Goal: Transaction & Acquisition: Purchase product/service

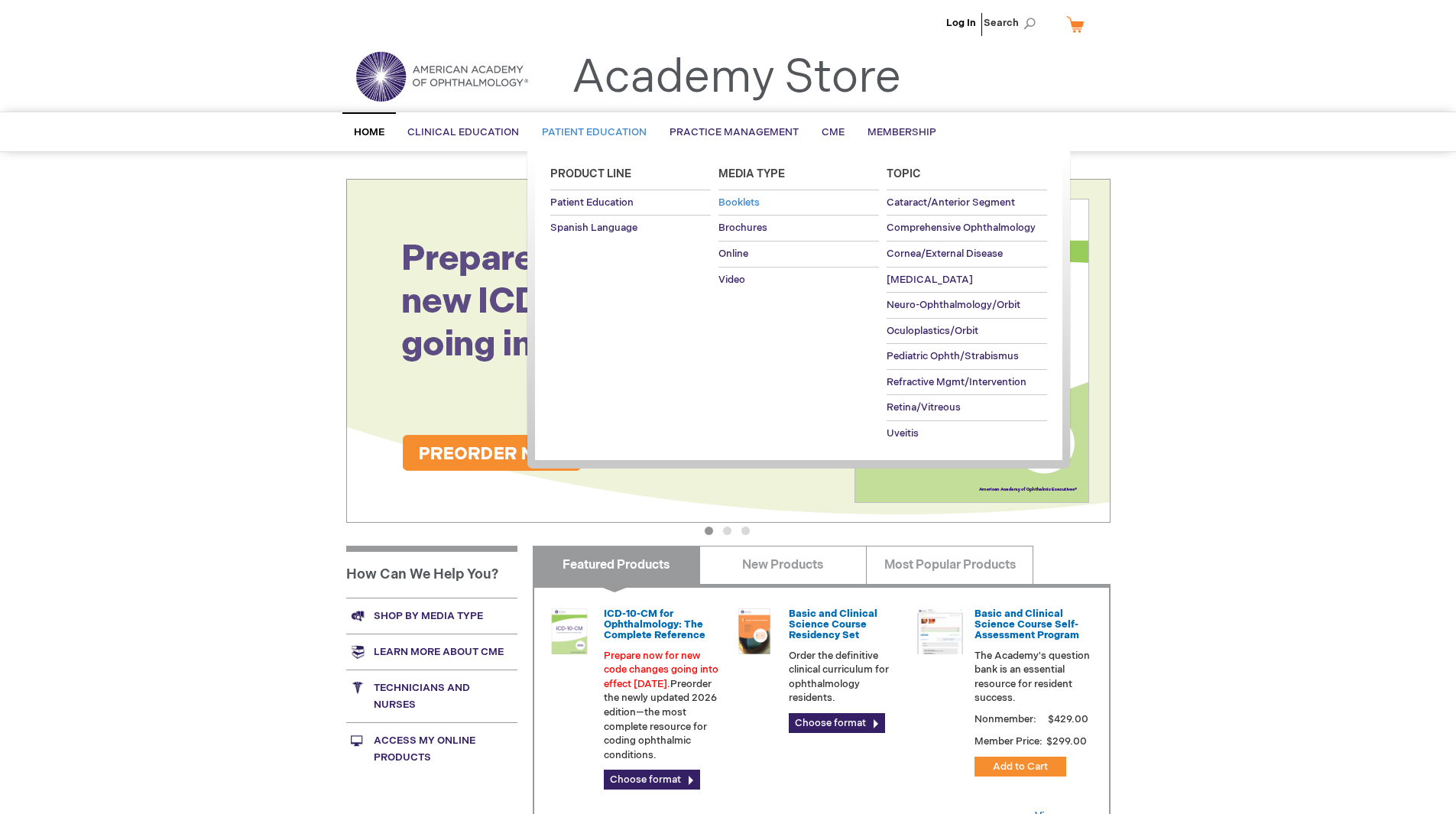
click at [759, 198] on span "Booklets" at bounding box center [738, 202] width 41 height 12
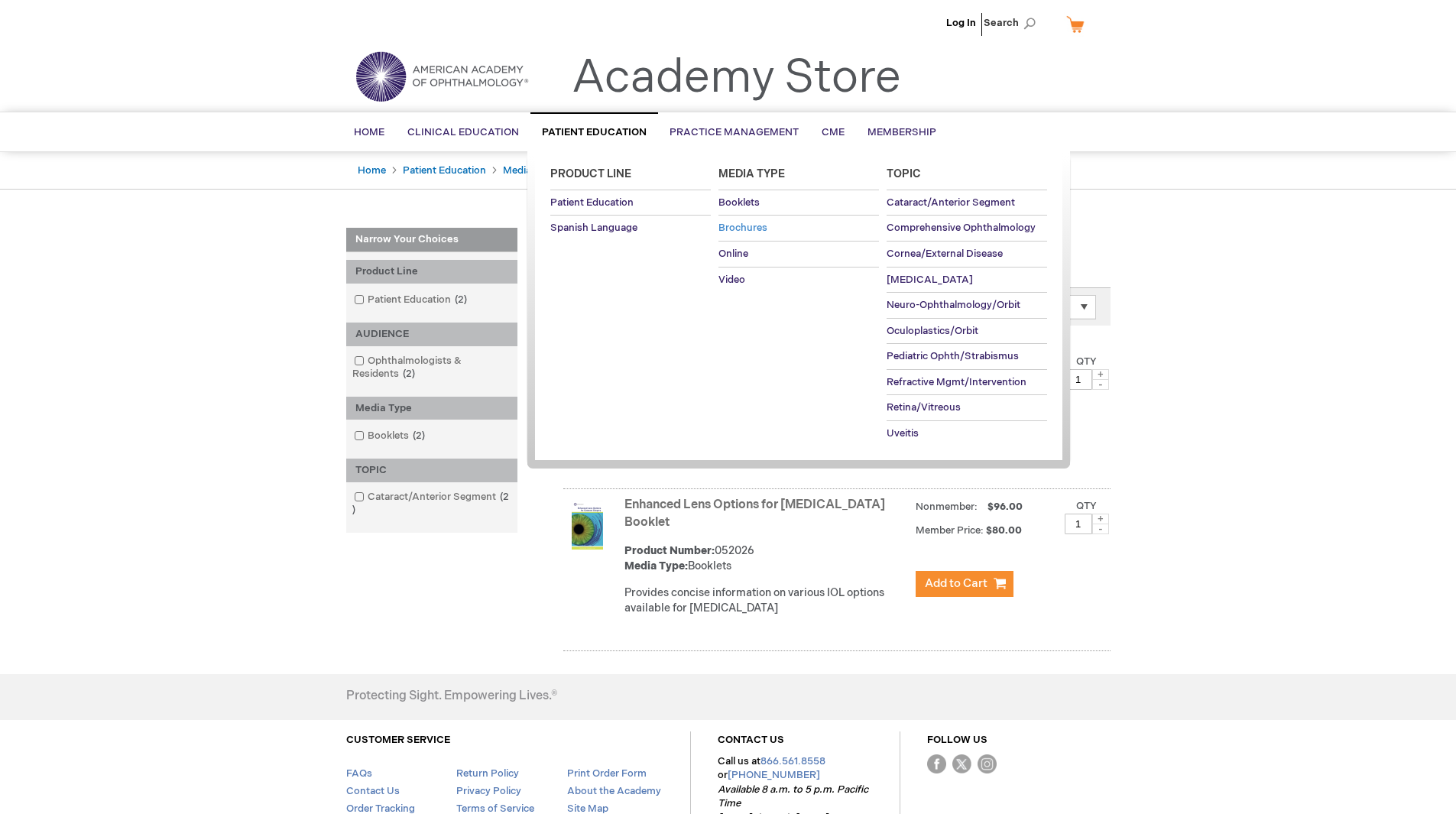
click at [734, 226] on span "Brochures" at bounding box center [743, 228] width 49 height 12
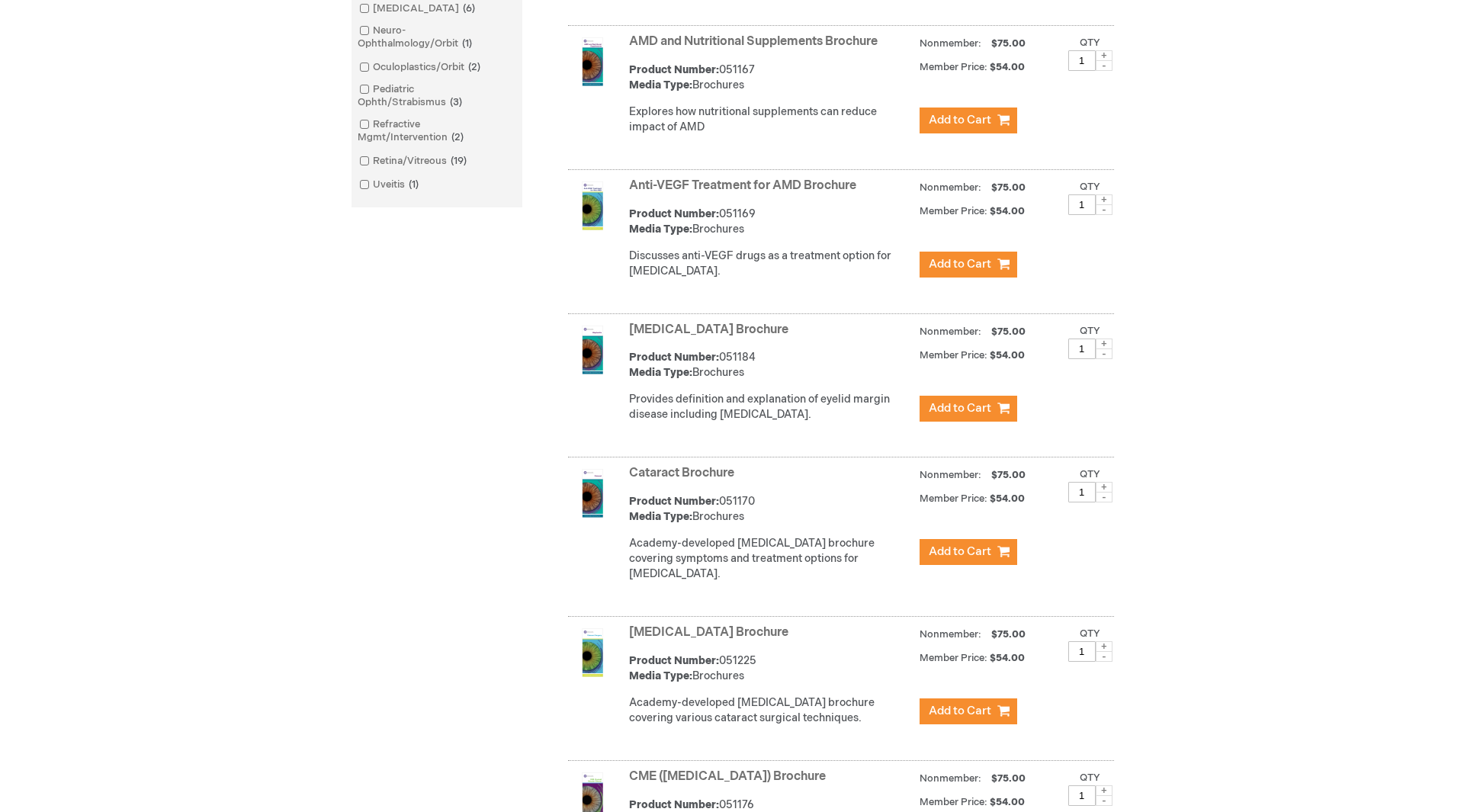
scroll to position [610, 0]
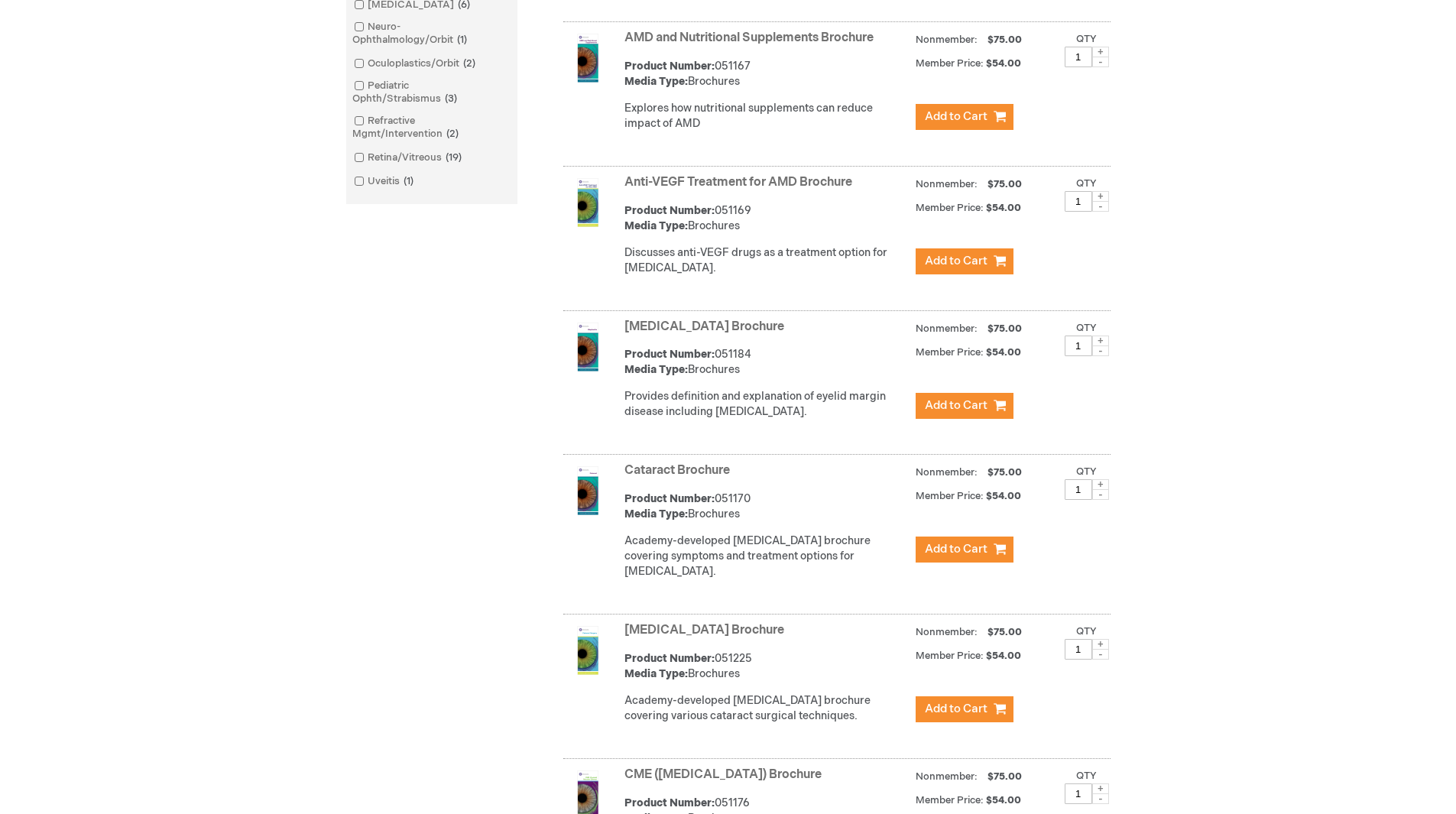
click at [1101, 490] on span at bounding box center [1101, 484] width 17 height 10
click at [1102, 490] on span at bounding box center [1101, 484] width 17 height 10
type input "3"
click at [968, 557] on span "Add to Cart" at bounding box center [956, 549] width 63 height 15
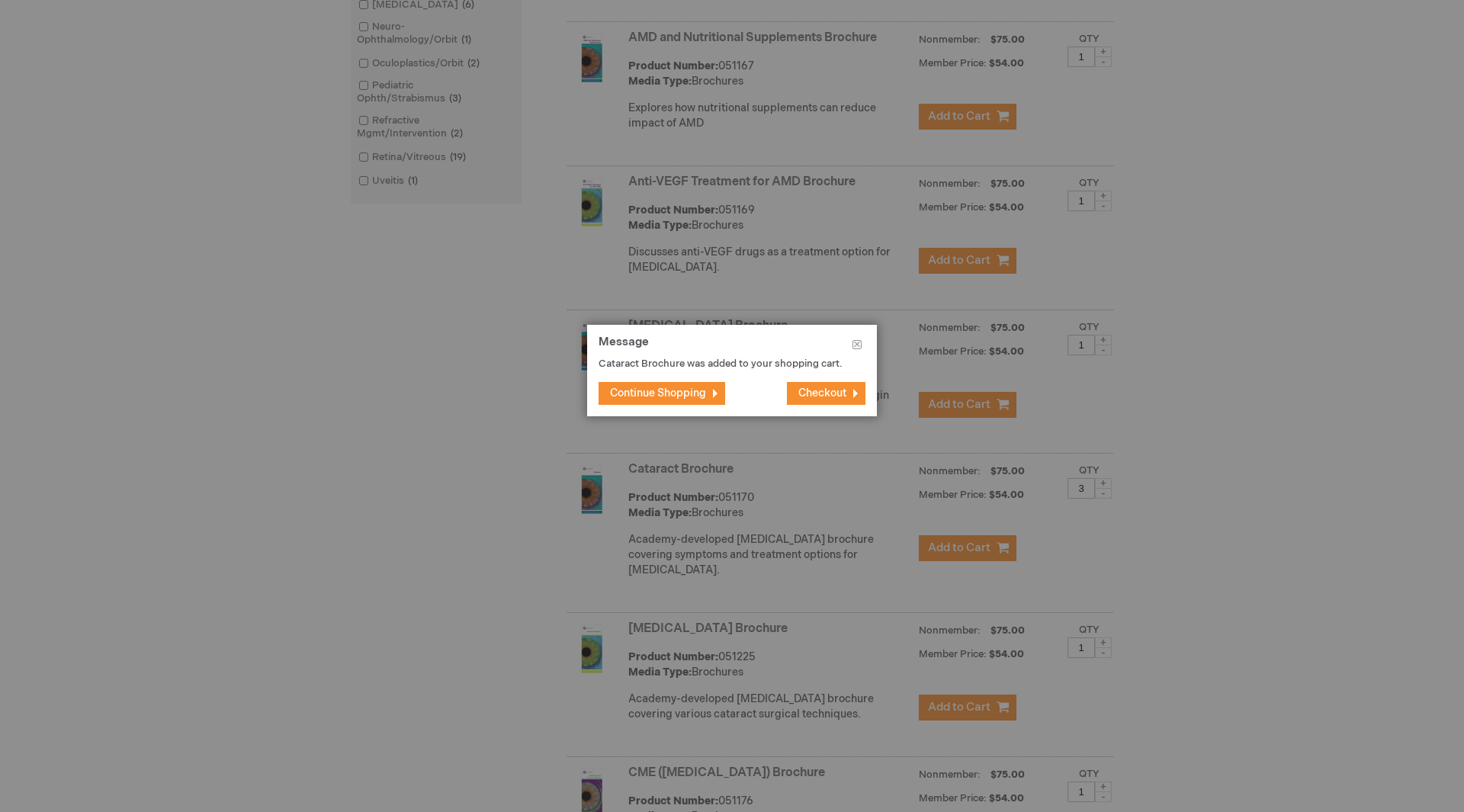
click at [667, 403] on button "Continue Shopping" at bounding box center [662, 394] width 126 height 23
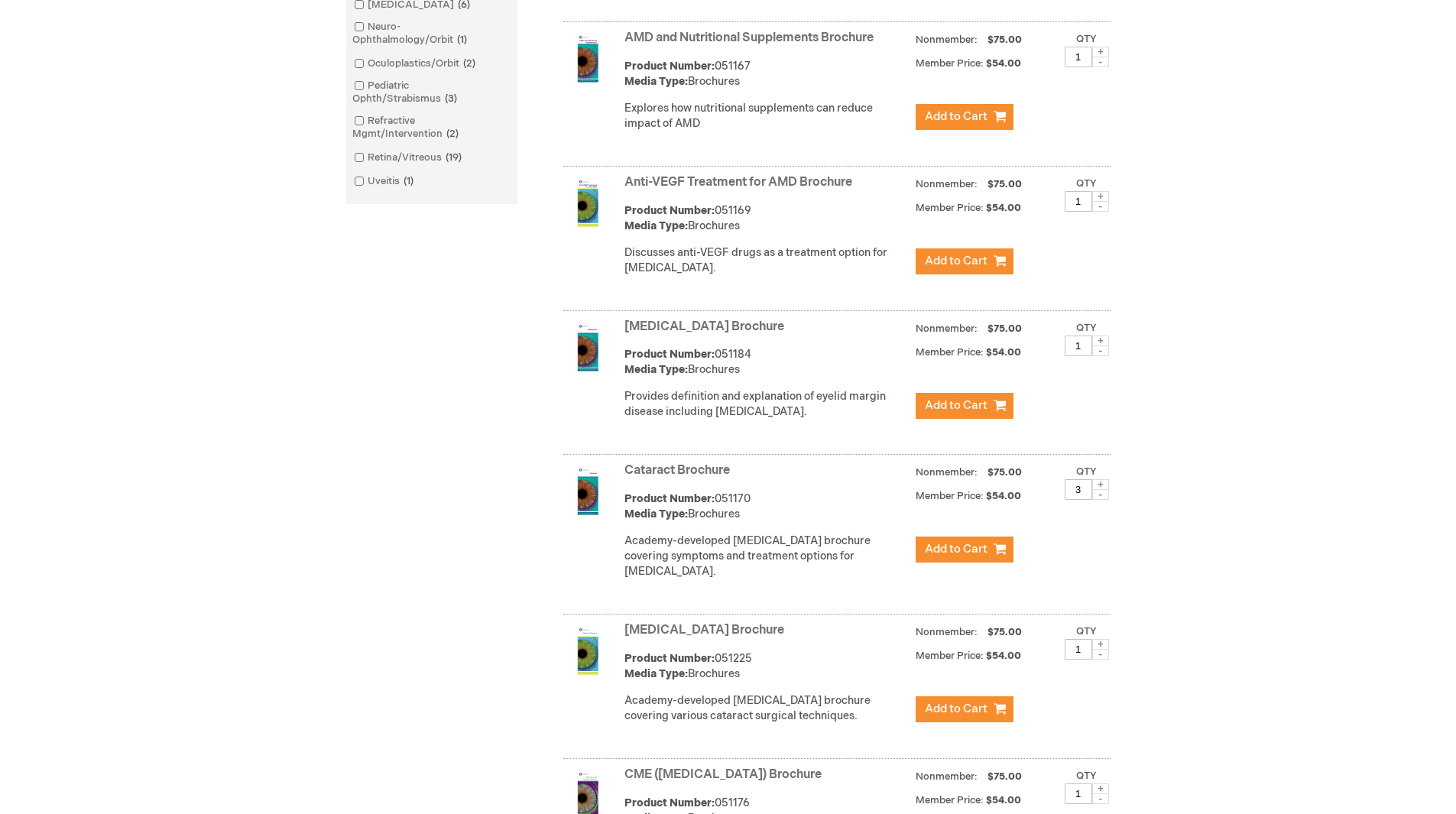
click at [1102, 659] on span at bounding box center [1101, 653] width 17 height 10
click at [1102, 649] on span at bounding box center [1101, 644] width 17 height 10
type input "2"
click at [976, 716] on span "Add to Cart" at bounding box center [956, 709] width 63 height 15
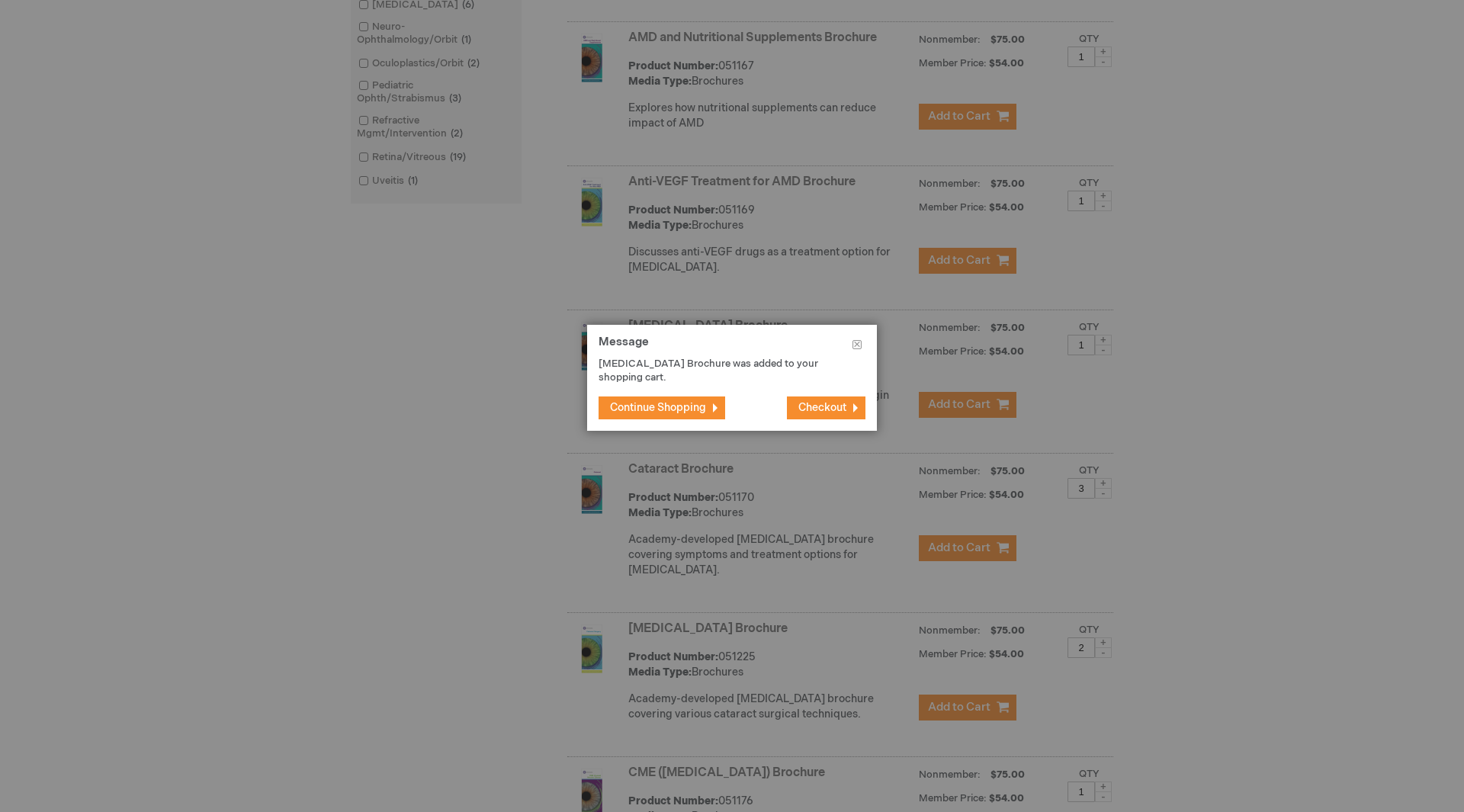
click at [819, 405] on span "Checkout" at bounding box center [823, 407] width 48 height 13
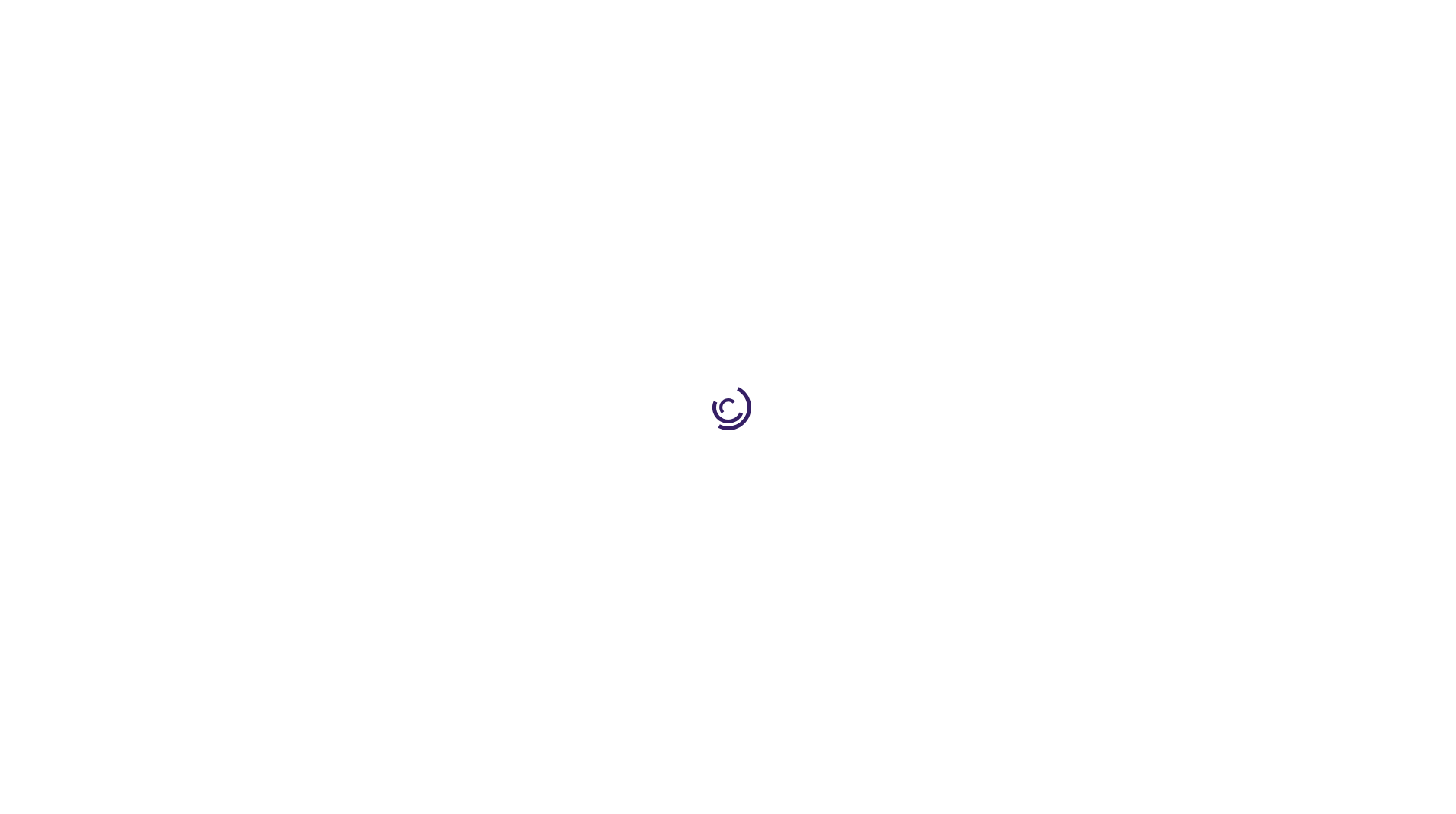
select select "US"
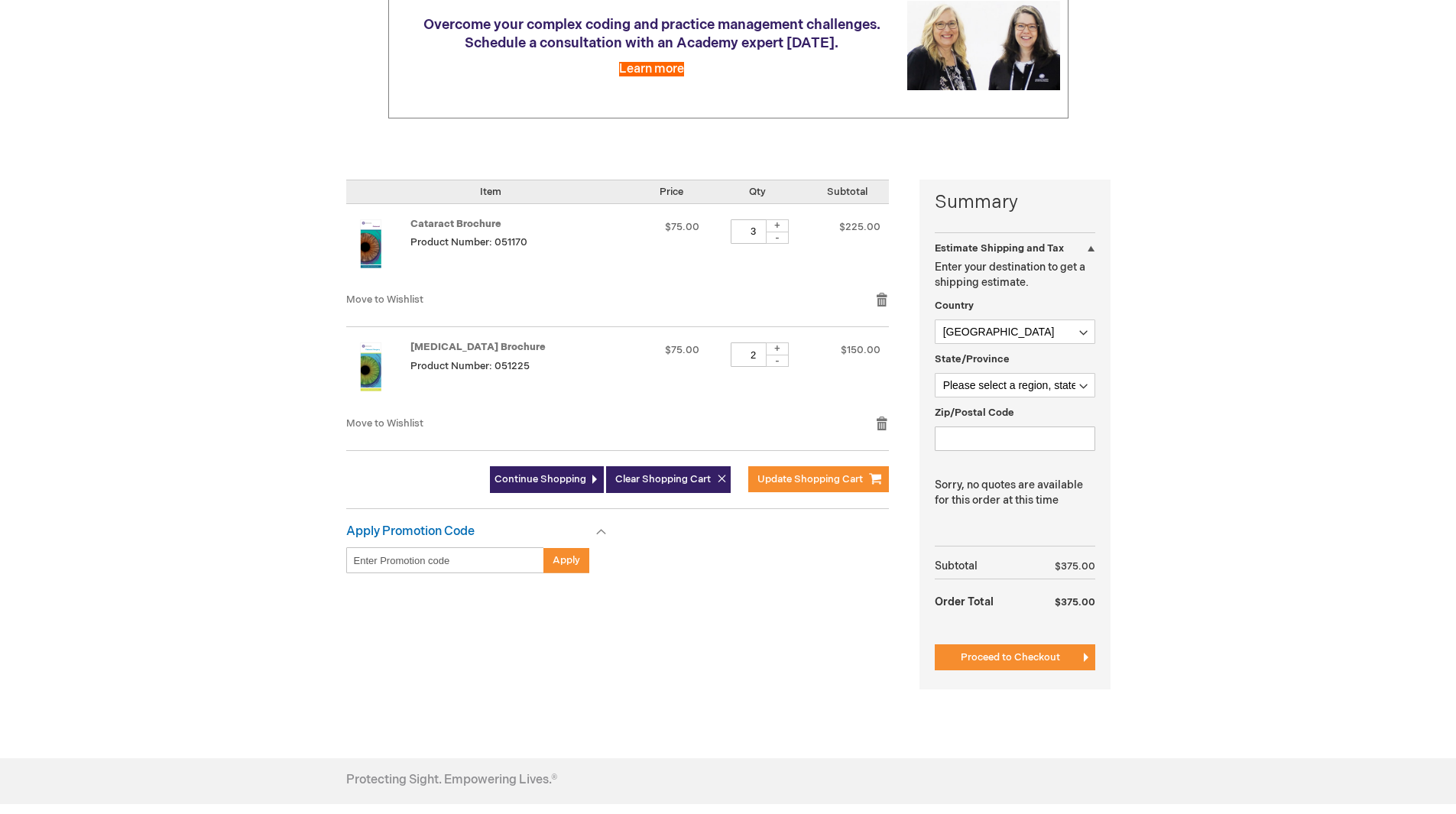
scroll to position [152, 0]
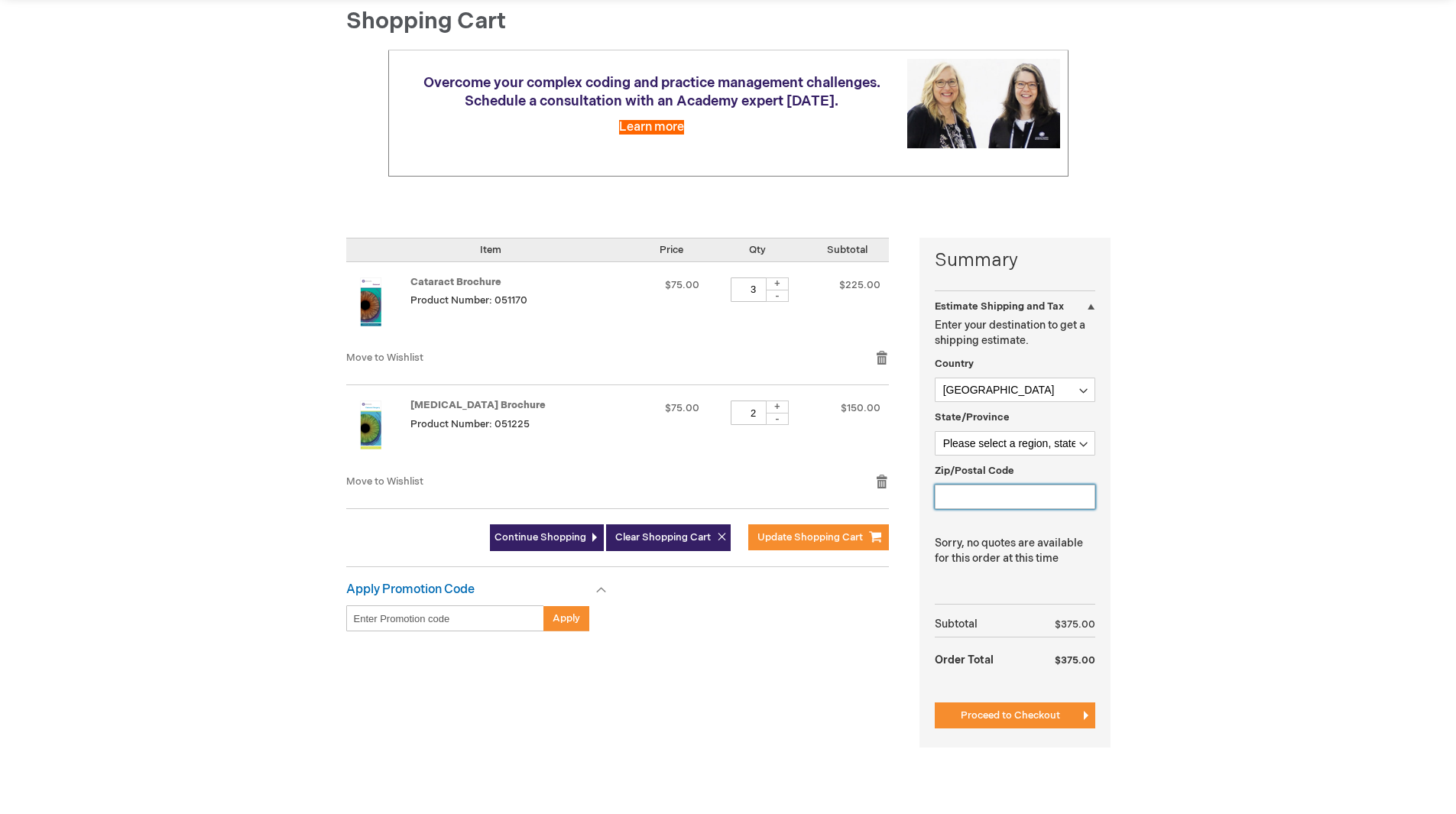
click at [958, 499] on input "Zip/Postal Code" at bounding box center [1015, 497] width 161 height 24
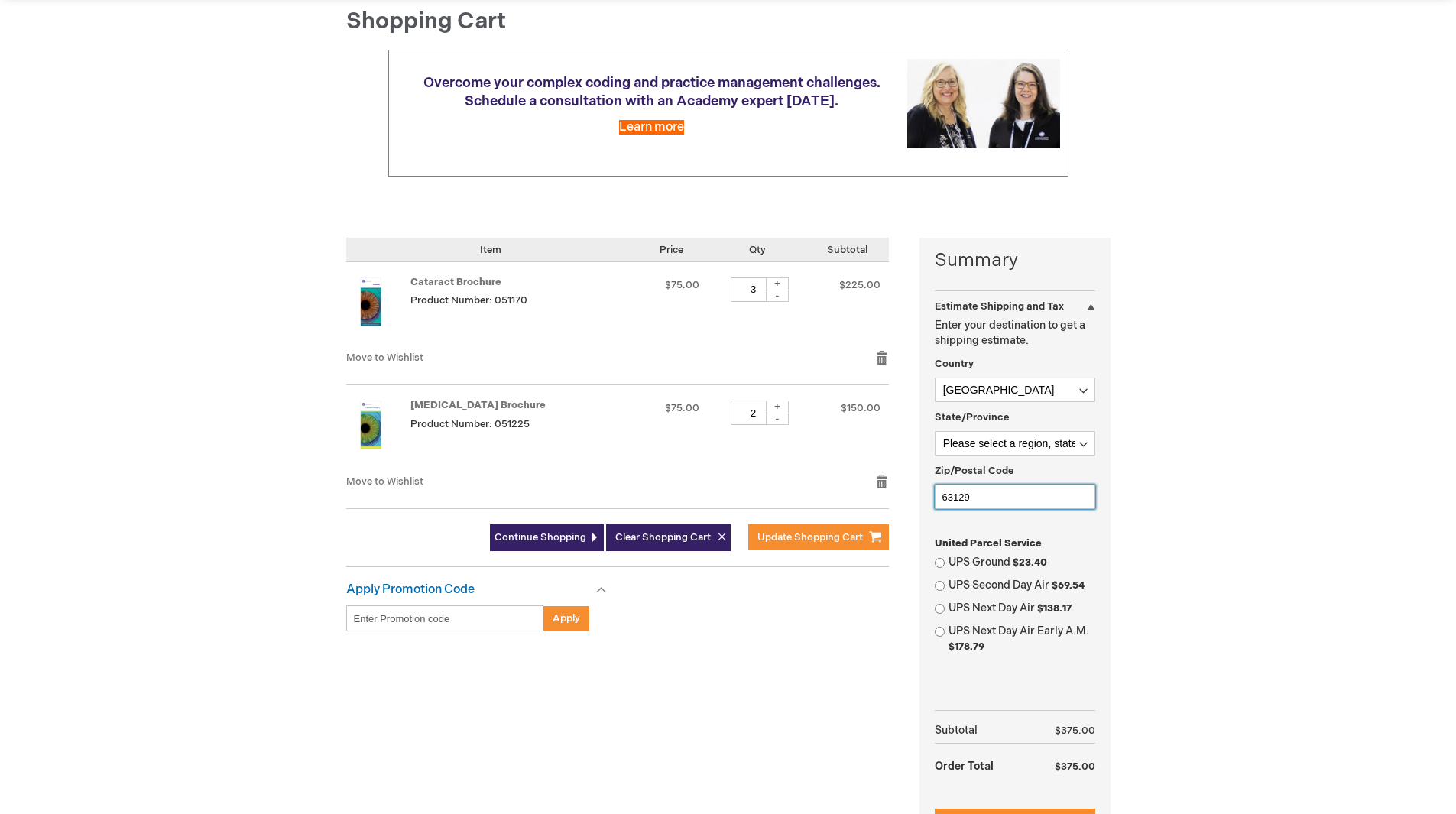
type input "63129"
click at [936, 565] on input "UPS Ground $23.40" at bounding box center [939, 562] width 10 height 10
radio input "true"
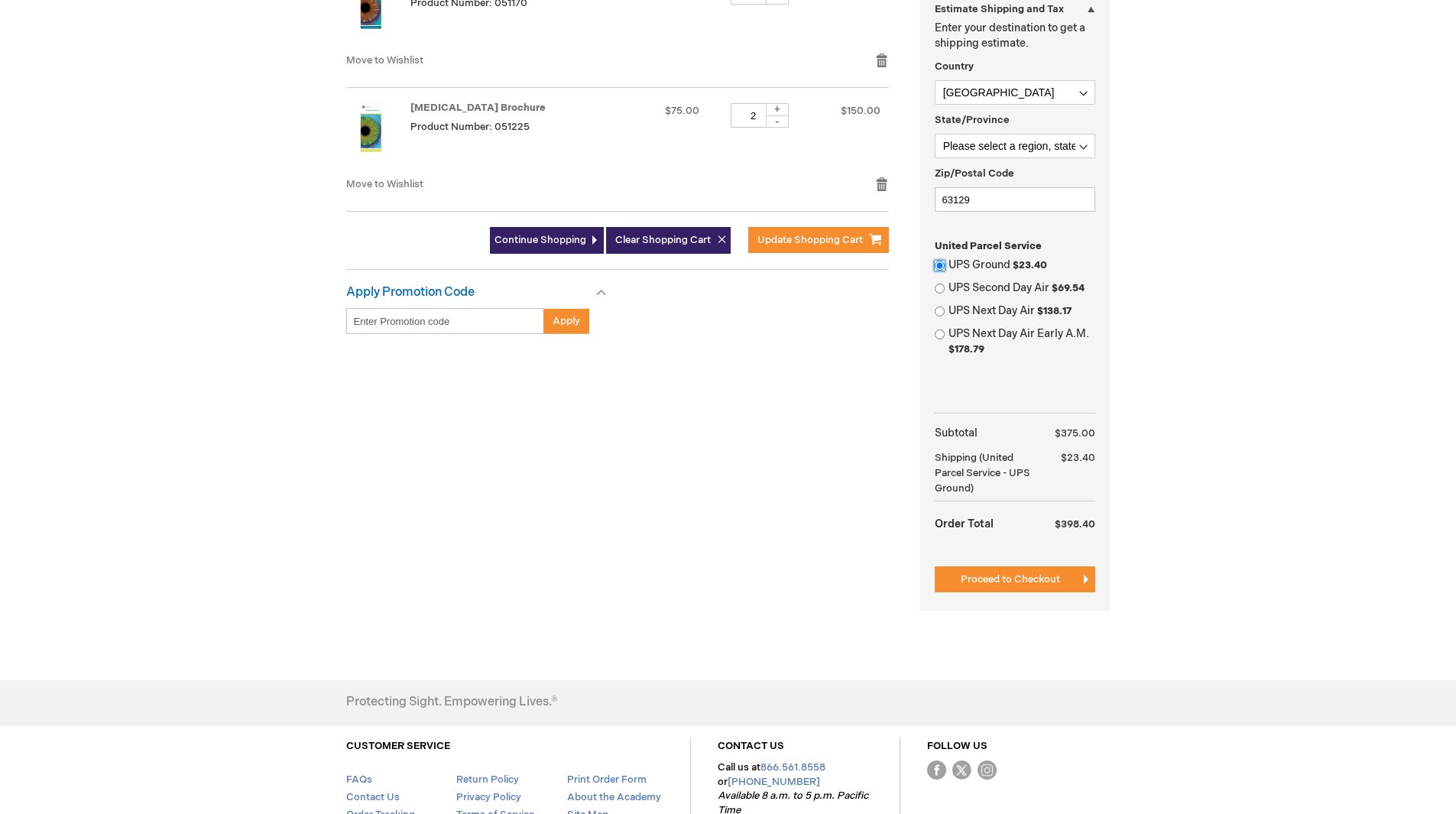
scroll to position [458, 0]
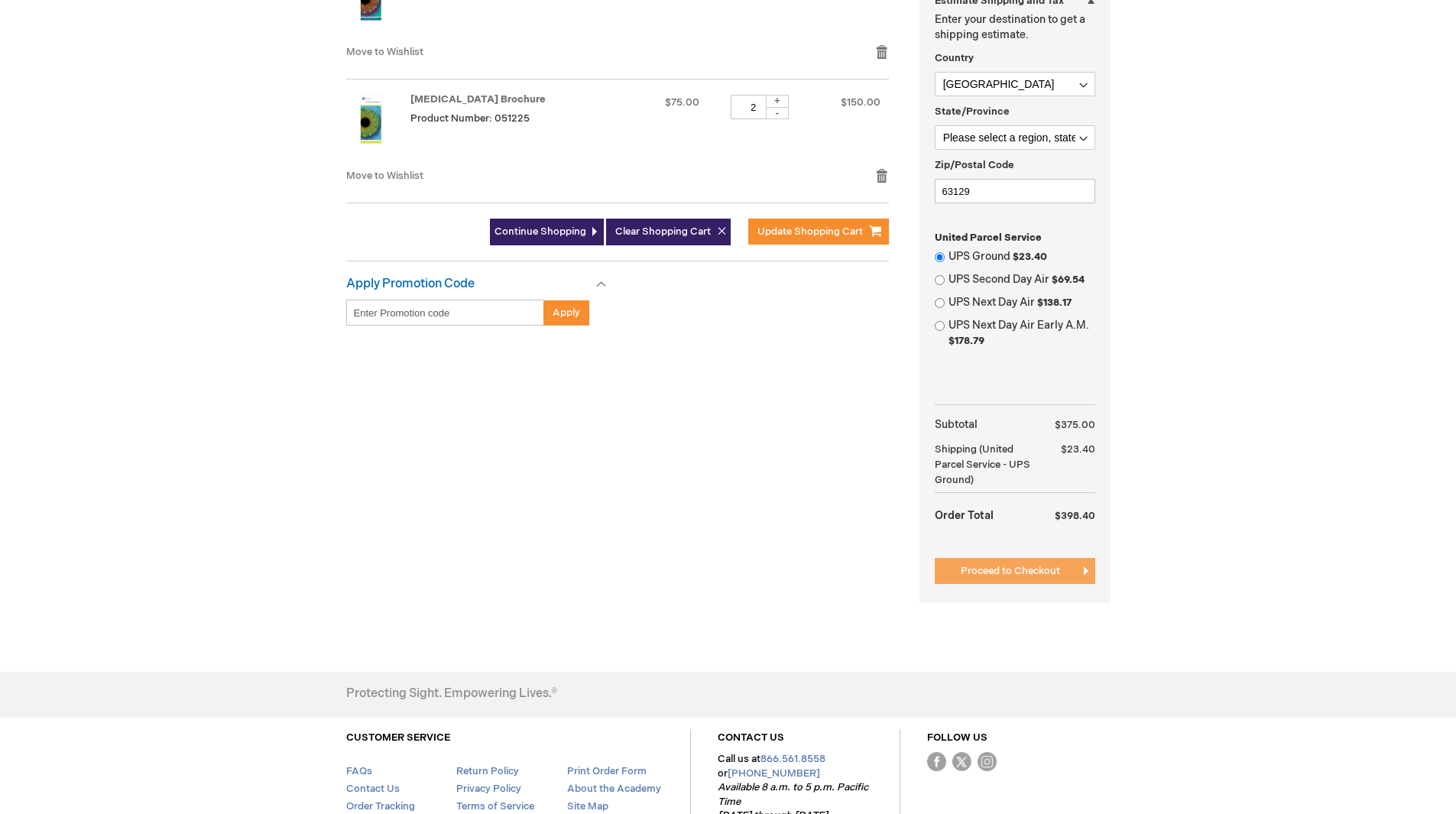
click at [989, 569] on span "Proceed to Checkout" at bounding box center [1010, 570] width 99 height 12
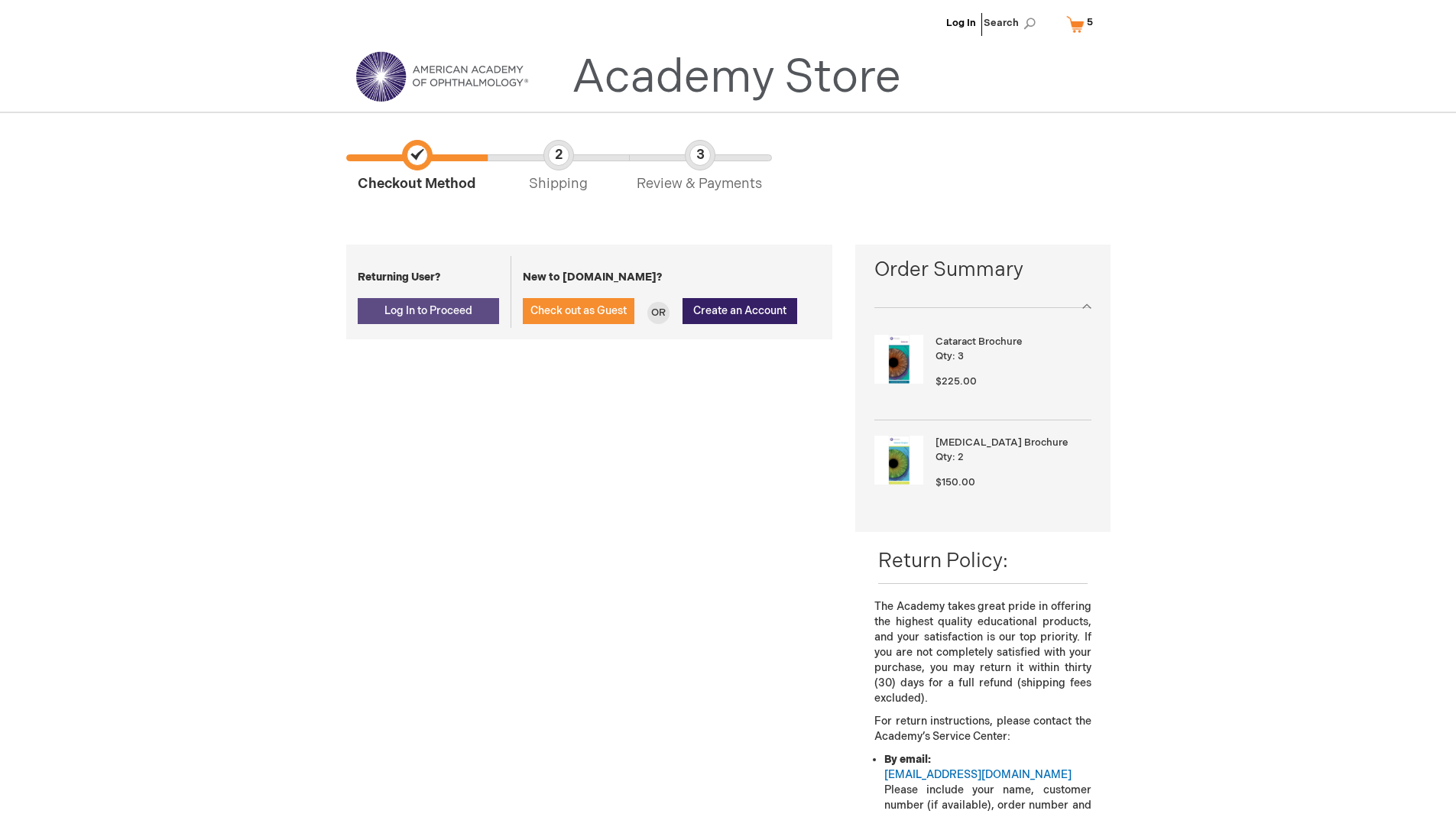
click at [400, 304] on span "Log In to Proceed" at bounding box center [428, 311] width 88 height 13
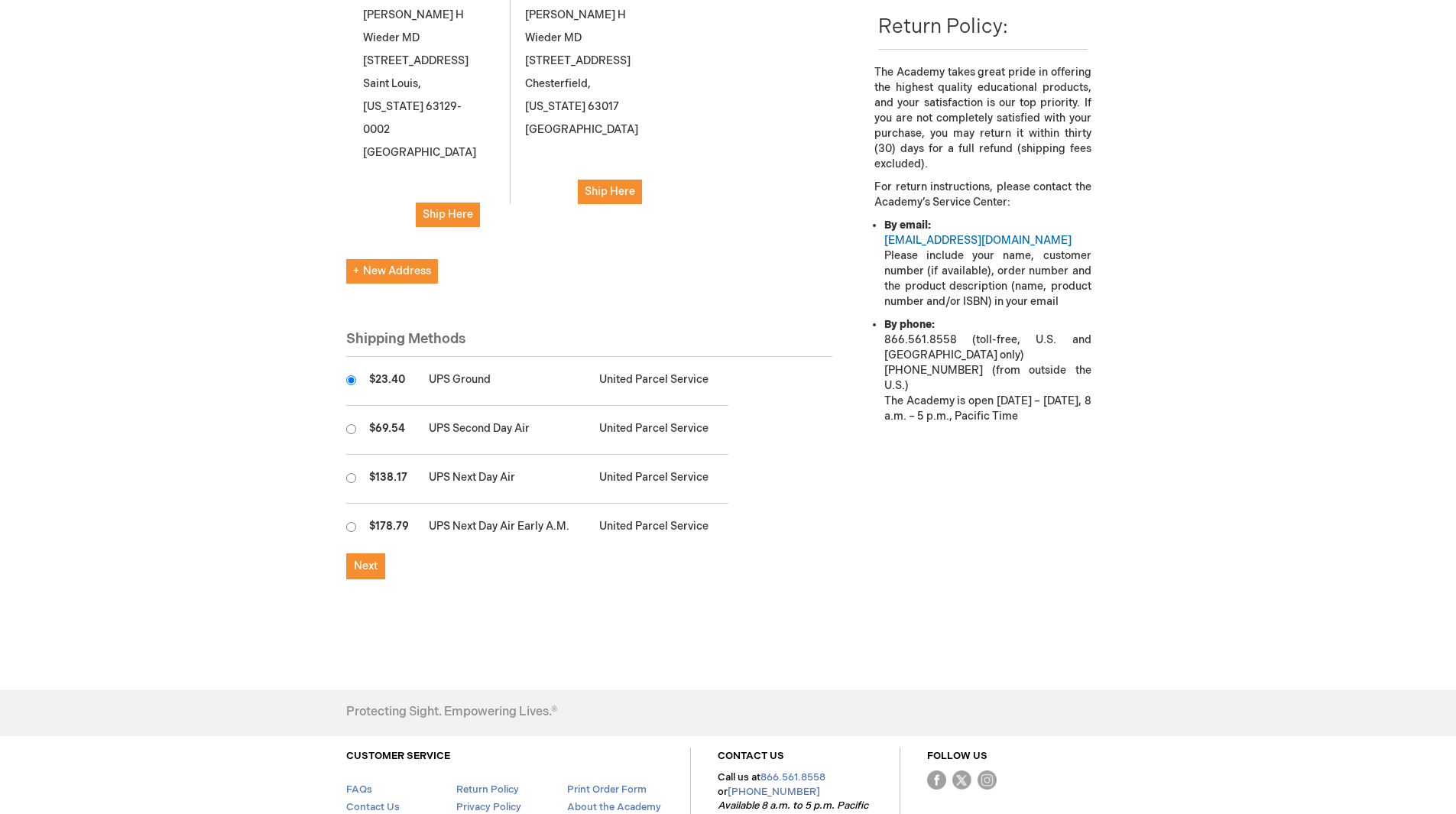
scroll to position [607, 0]
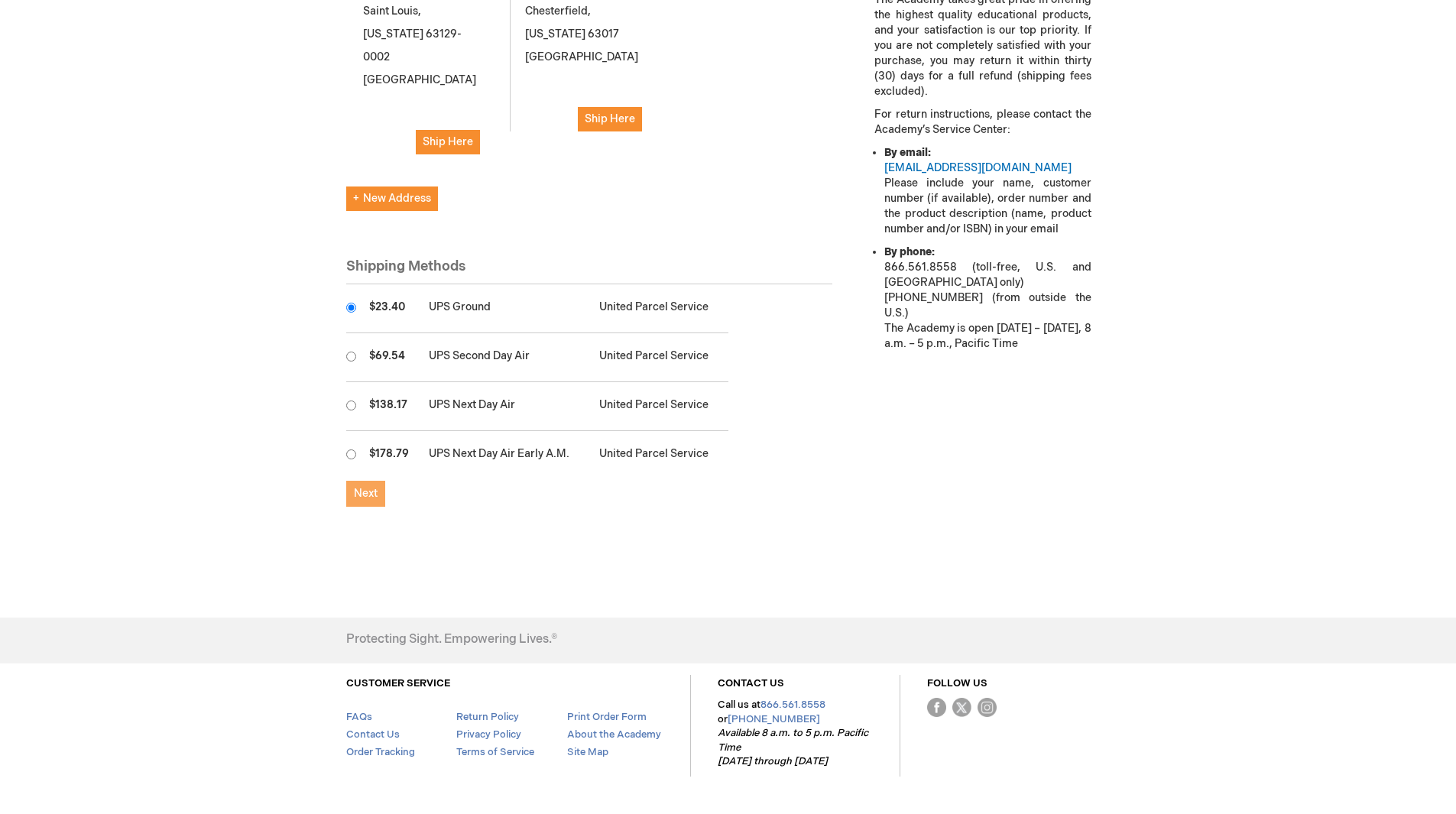
click at [359, 481] on button "Next" at bounding box center [366, 494] width 39 height 26
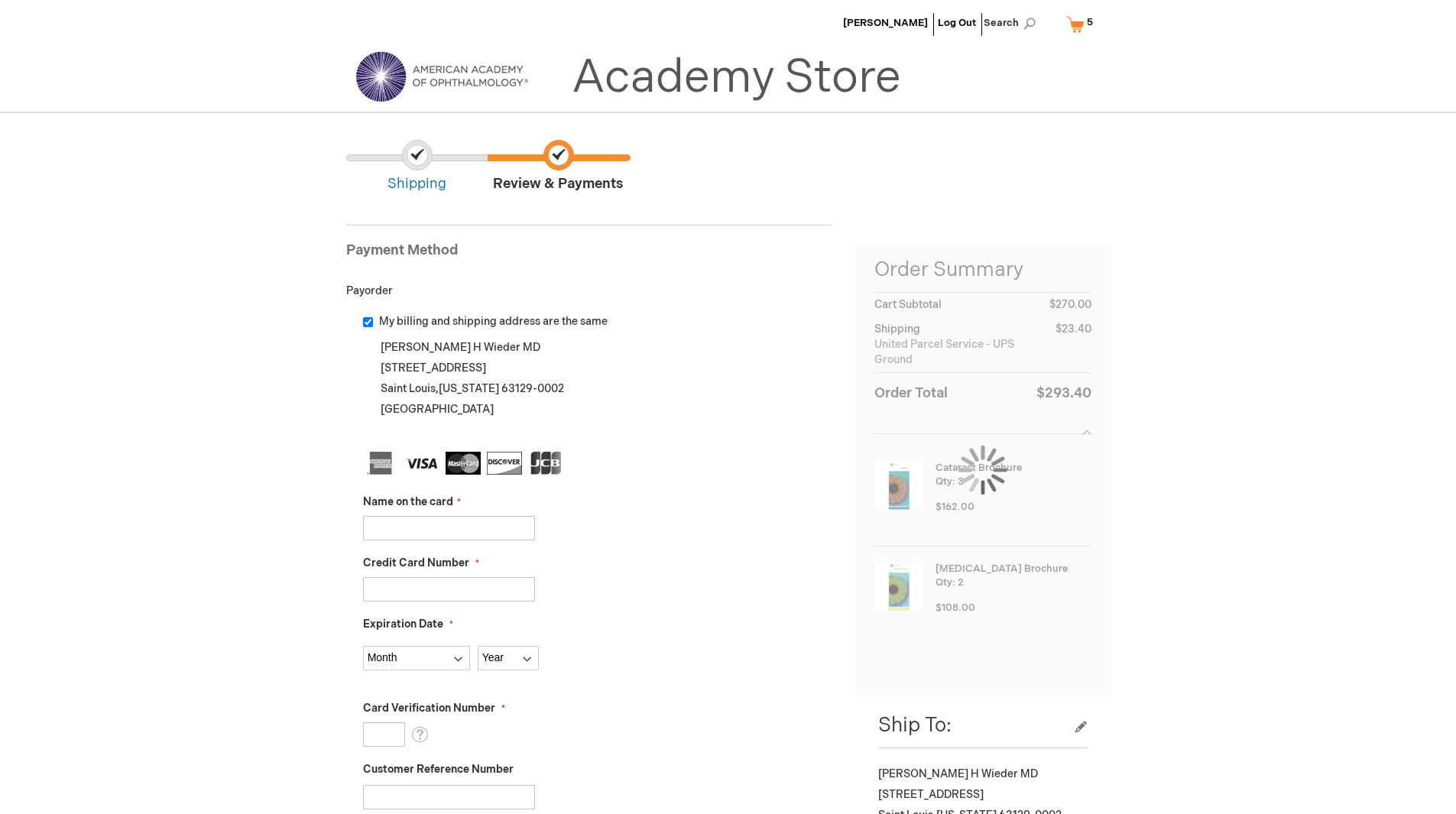
click at [370, 322] on input "My billing and shipping address are the same" at bounding box center [368, 322] width 10 height 10
checkbox input "false"
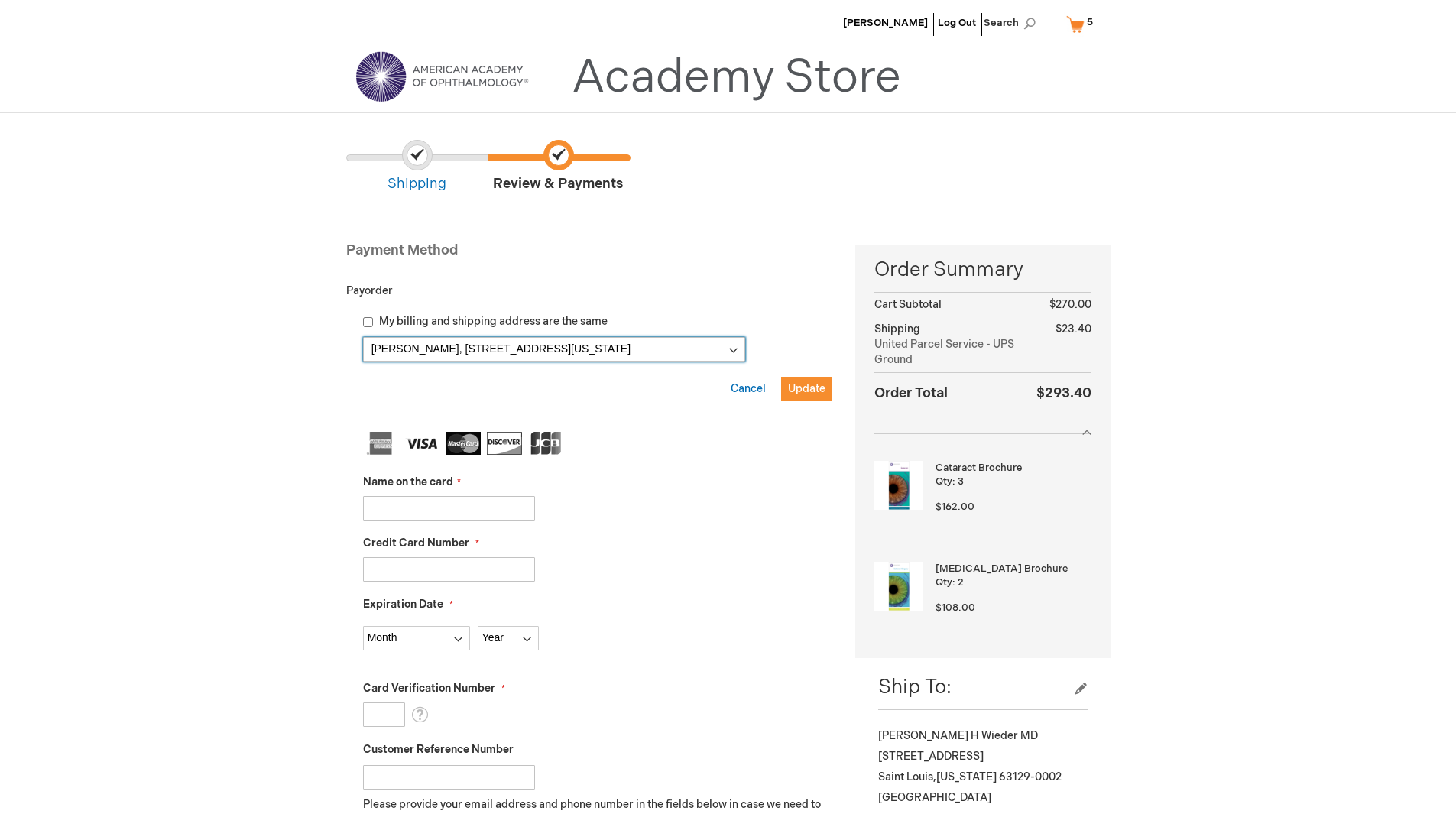
click at [734, 351] on select "Richard Wieder, 5201 Mid America Plz Ste 2500 , Saint Louis, Missouri 63129-000…" at bounding box center [554, 349] width 383 height 24
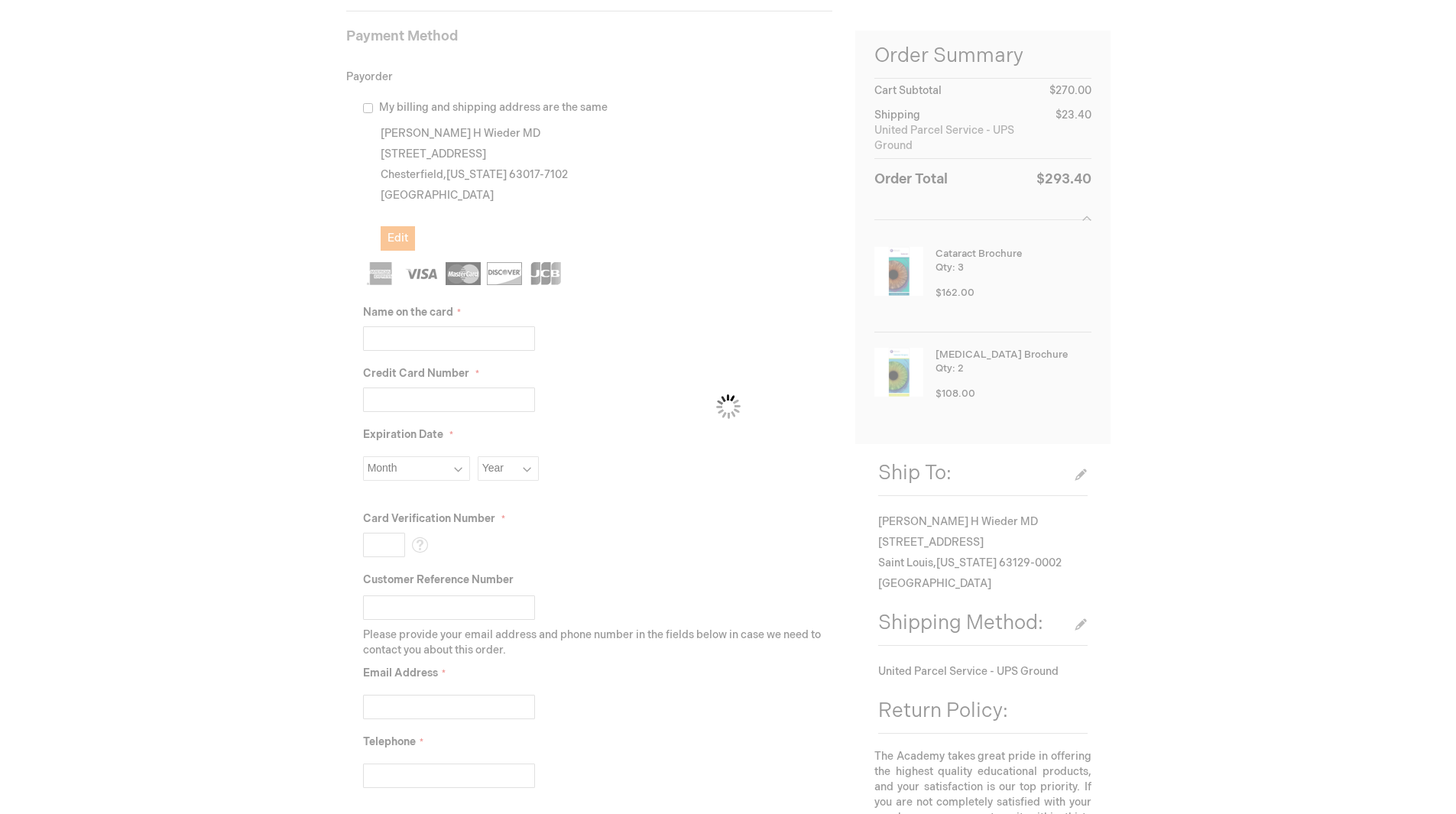
scroll to position [229, 0]
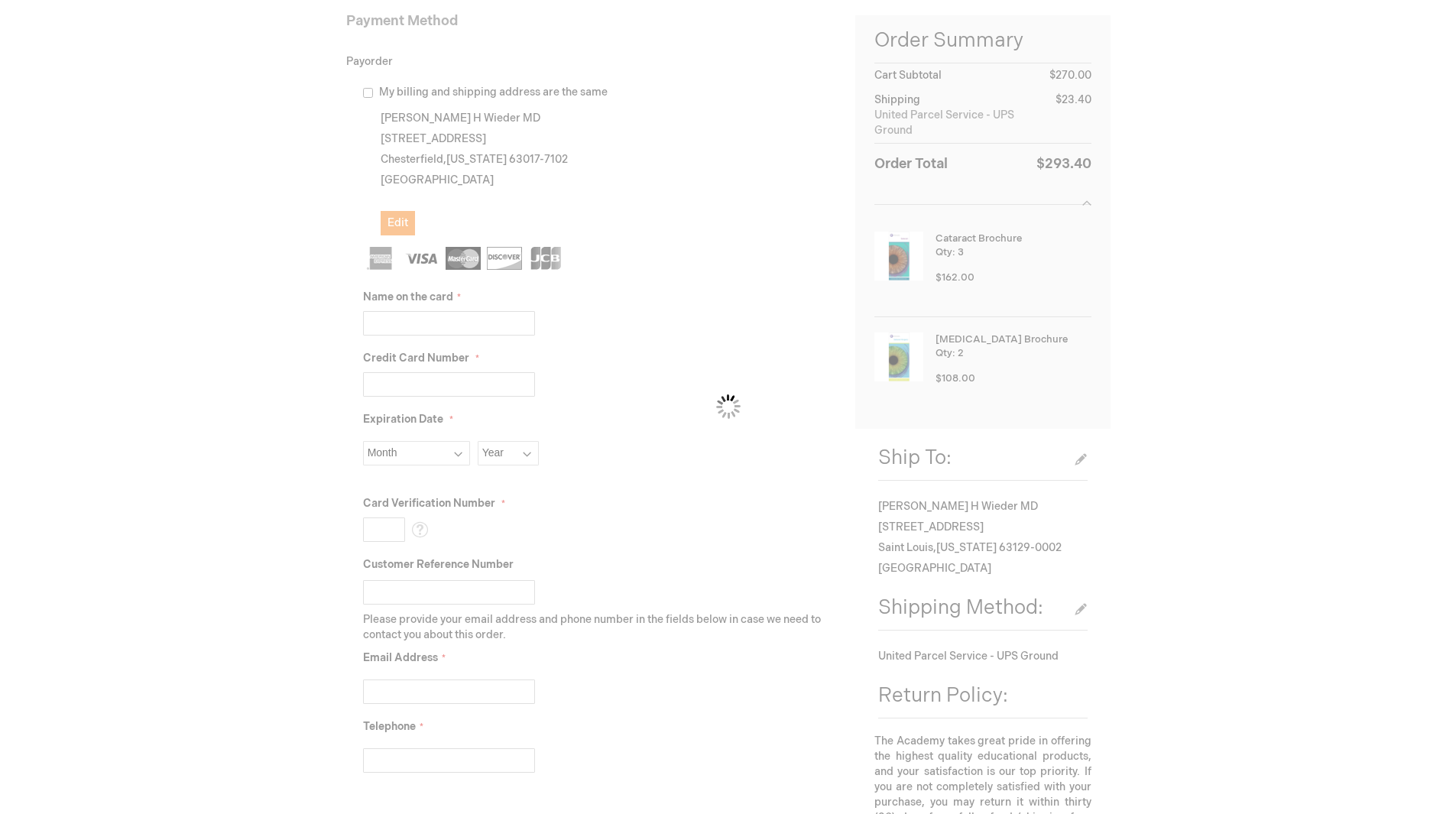
click at [412, 328] on div "Please wait..." at bounding box center [728, 407] width 1456 height 814
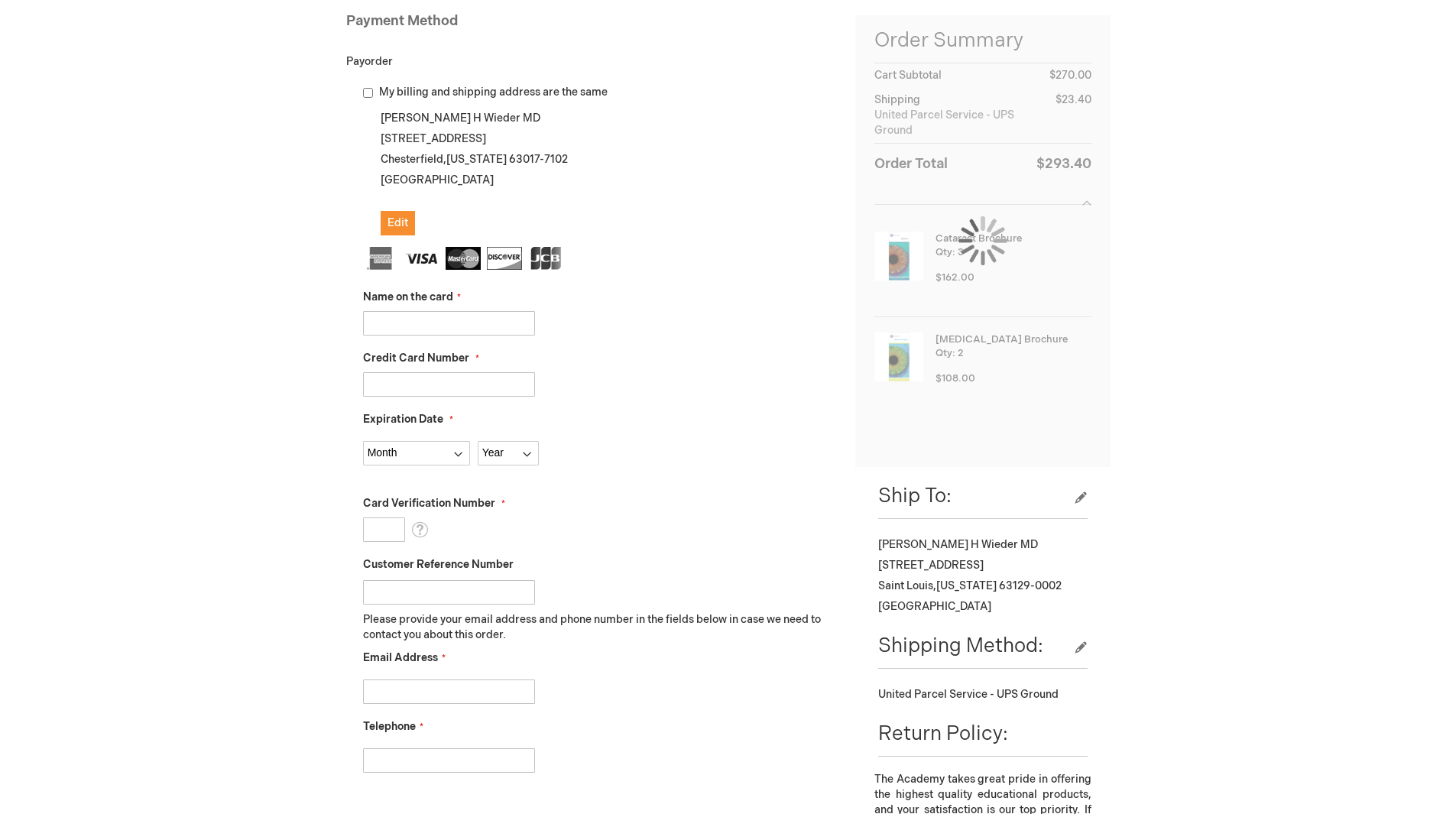
click at [412, 328] on input "Name on the card" at bounding box center [449, 324] width 172 height 24
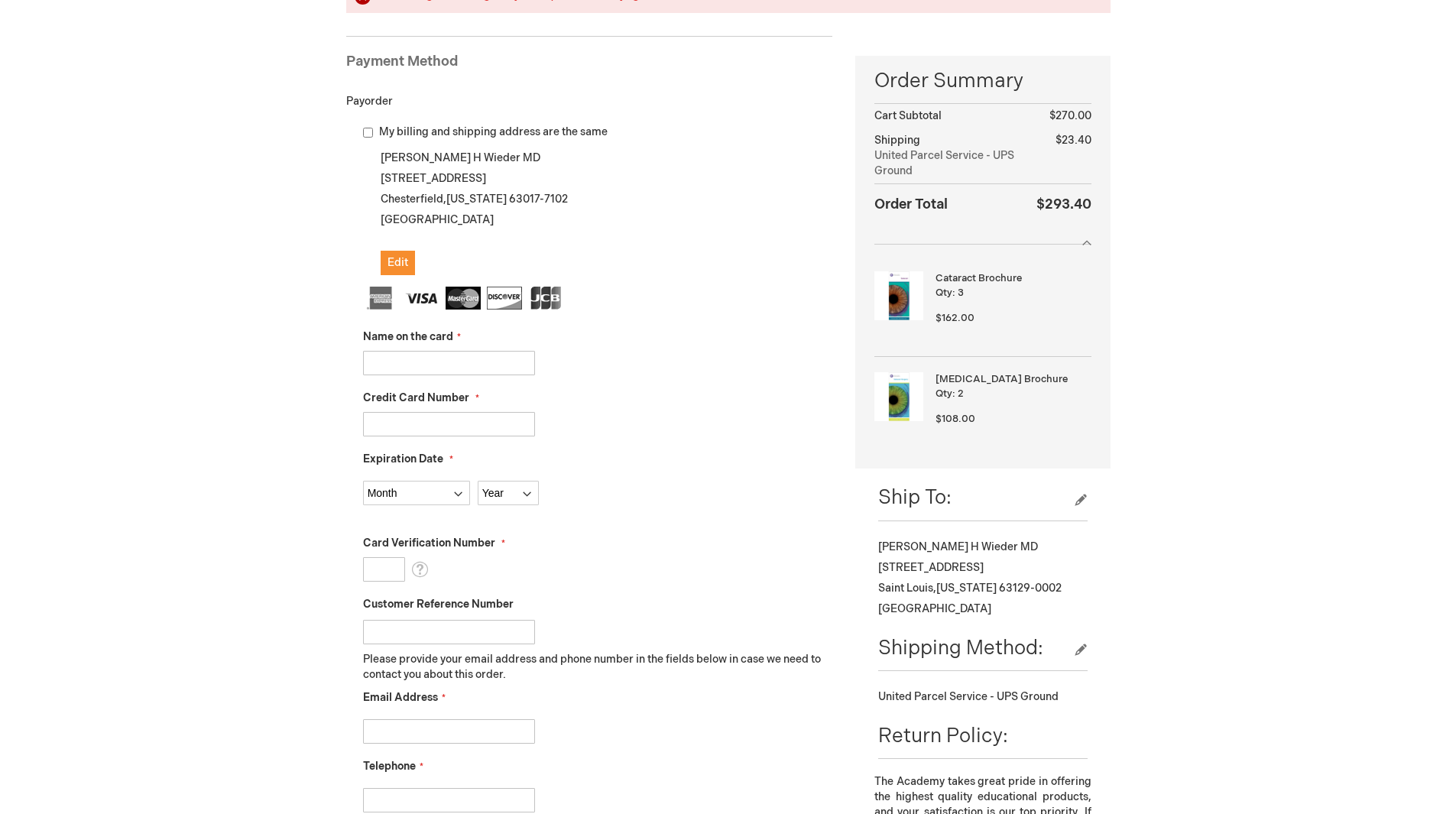
scroll to position [269, 0]
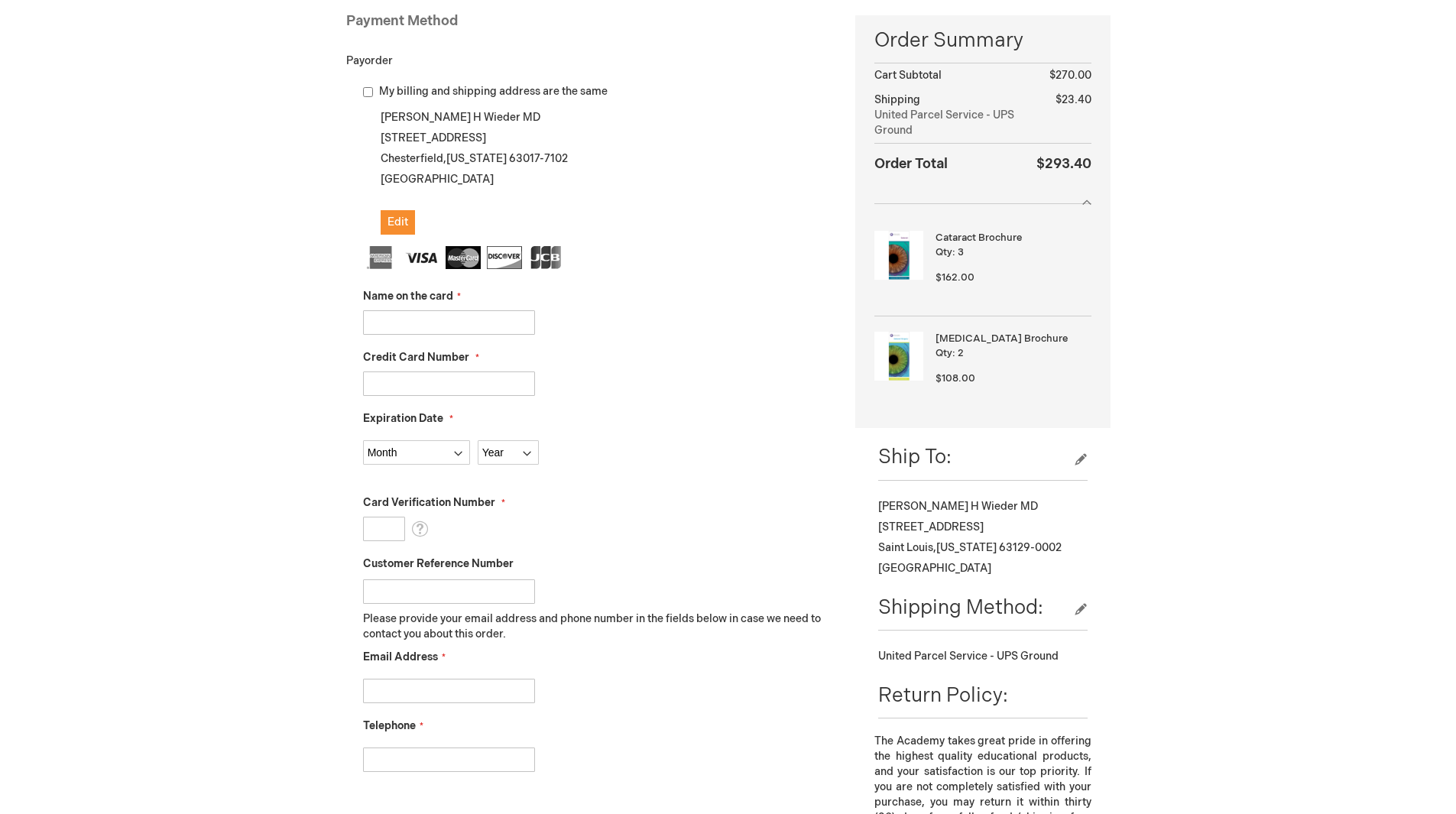
click at [482, 311] on input "Name on the card" at bounding box center [449, 323] width 172 height 24
type input "Richard H Wieder"
click at [400, 382] on input "Credit Card Number" at bounding box center [449, 383] width 172 height 24
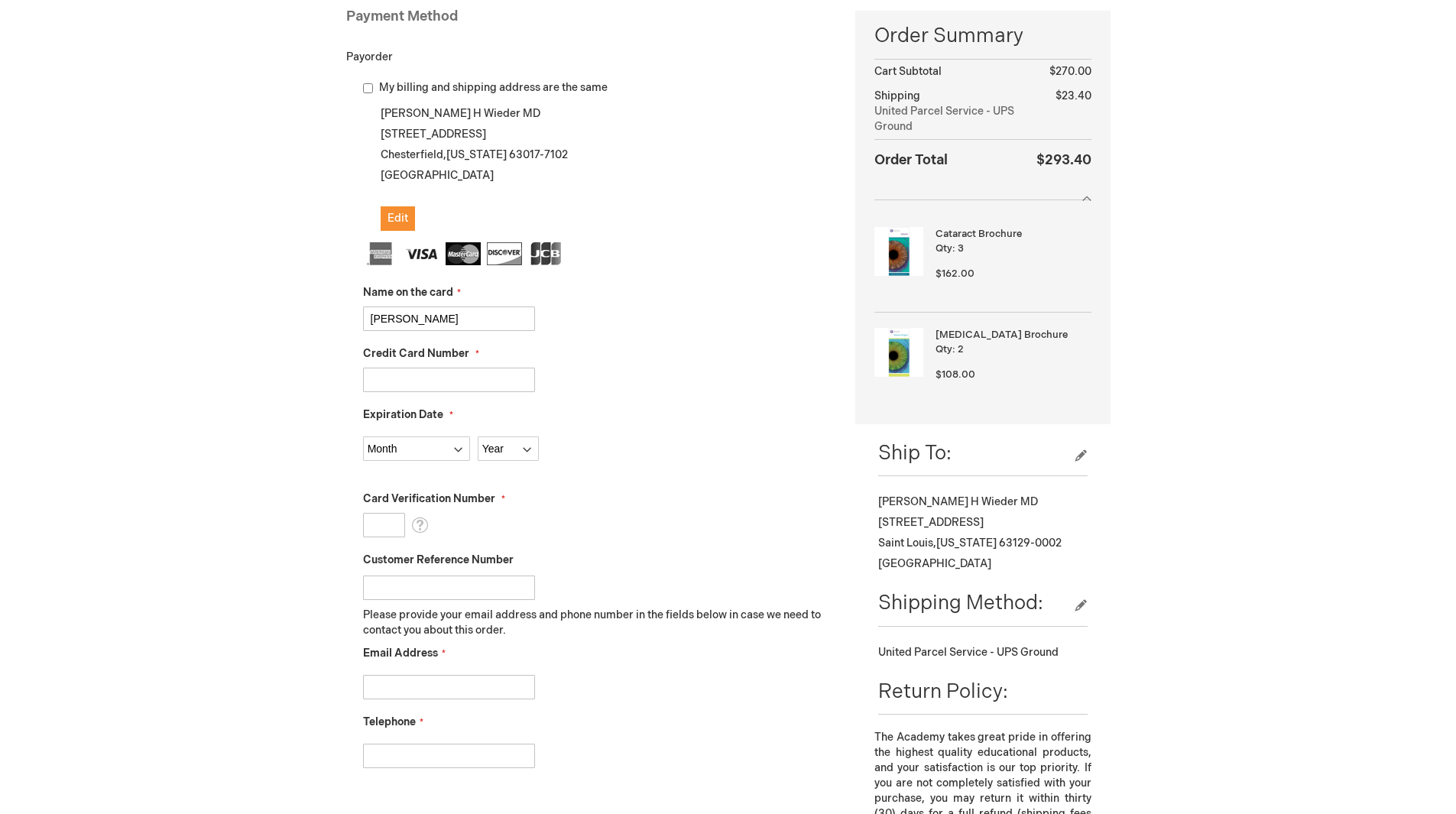
scroll to position [229, 0]
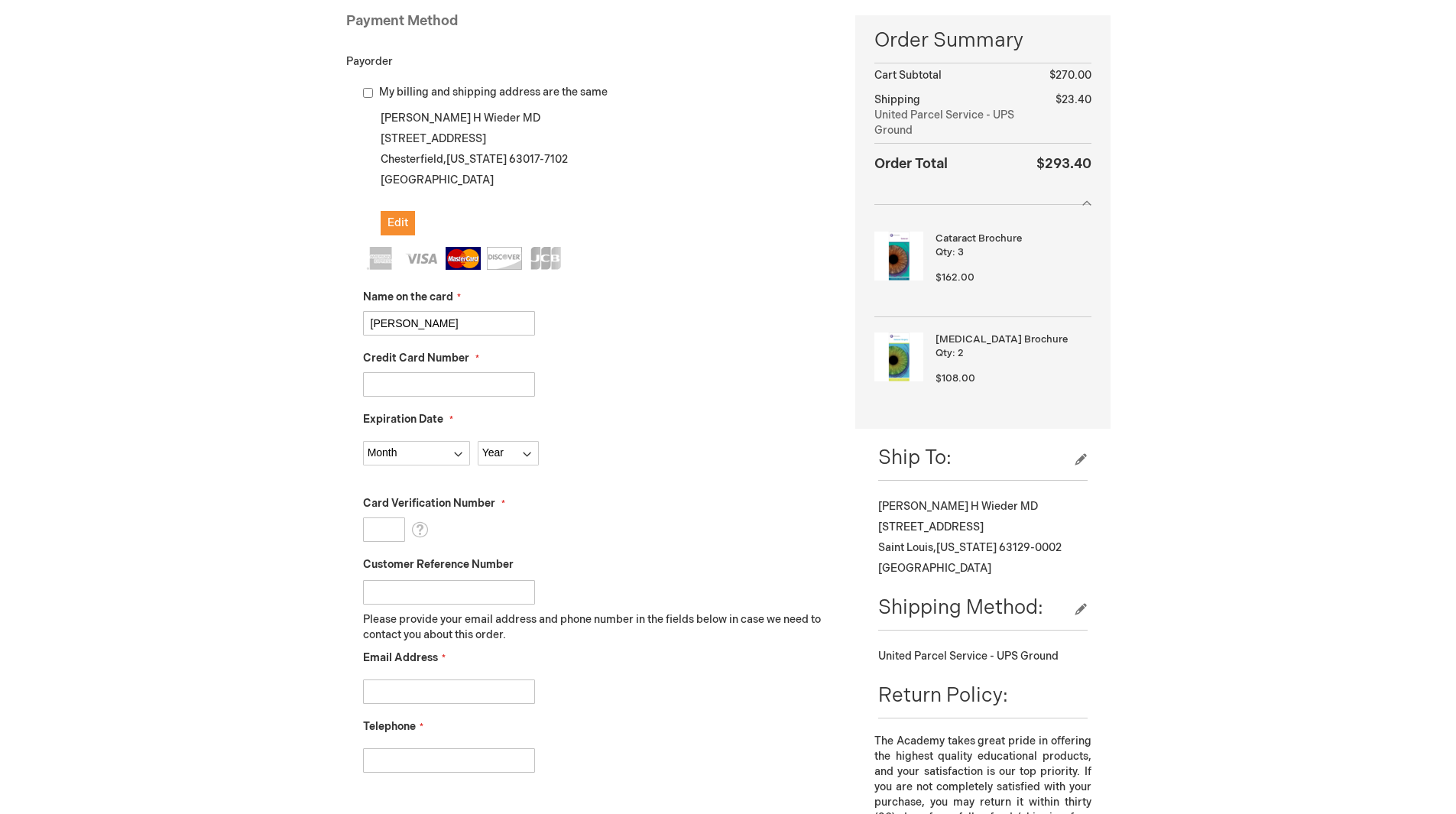
type input "5490353739533460"
click at [421, 449] on select "Month 01 - January 02 - February 03 - March 04 - April 05 - May 06 - June 07 - …" at bounding box center [416, 453] width 107 height 24
select select "7"
click at [363, 441] on select "Month 01 - January 02 - February 03 - March 04 - April 05 - May 06 - June 07 - …" at bounding box center [416, 453] width 107 height 24
click at [492, 452] on select "Year 2025 2026 2027 2028 2029 2030 2031 2032 2033 2034 2035" at bounding box center [508, 453] width 61 height 24
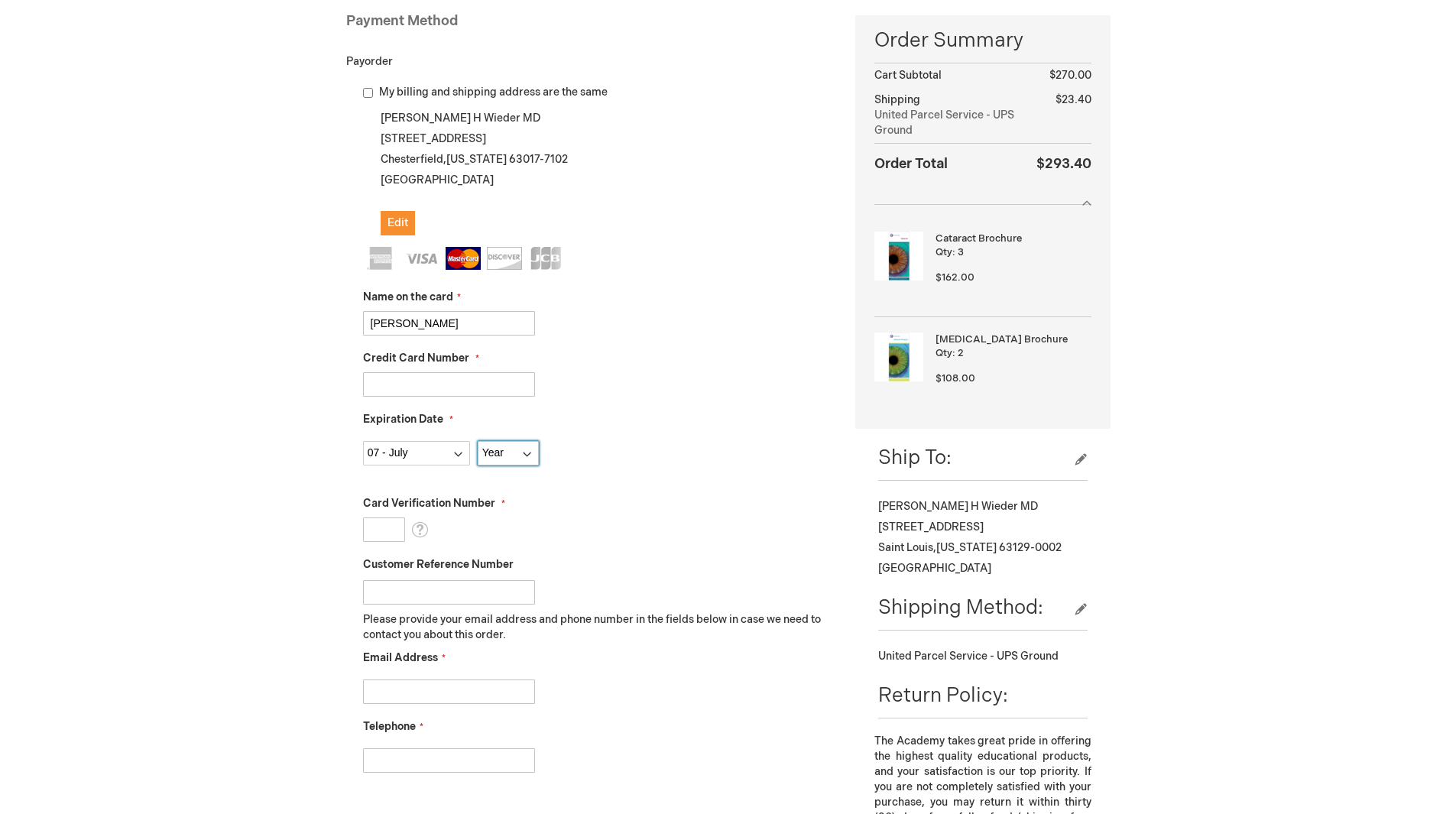
select select "2029"
click at [478, 441] on select "Year 2025 2026 2027 2028 2029 2030 2031 2032 2033 2034 2035" at bounding box center [508, 453] width 61 height 24
click at [383, 534] on input "Card Verification Number" at bounding box center [384, 529] width 42 height 24
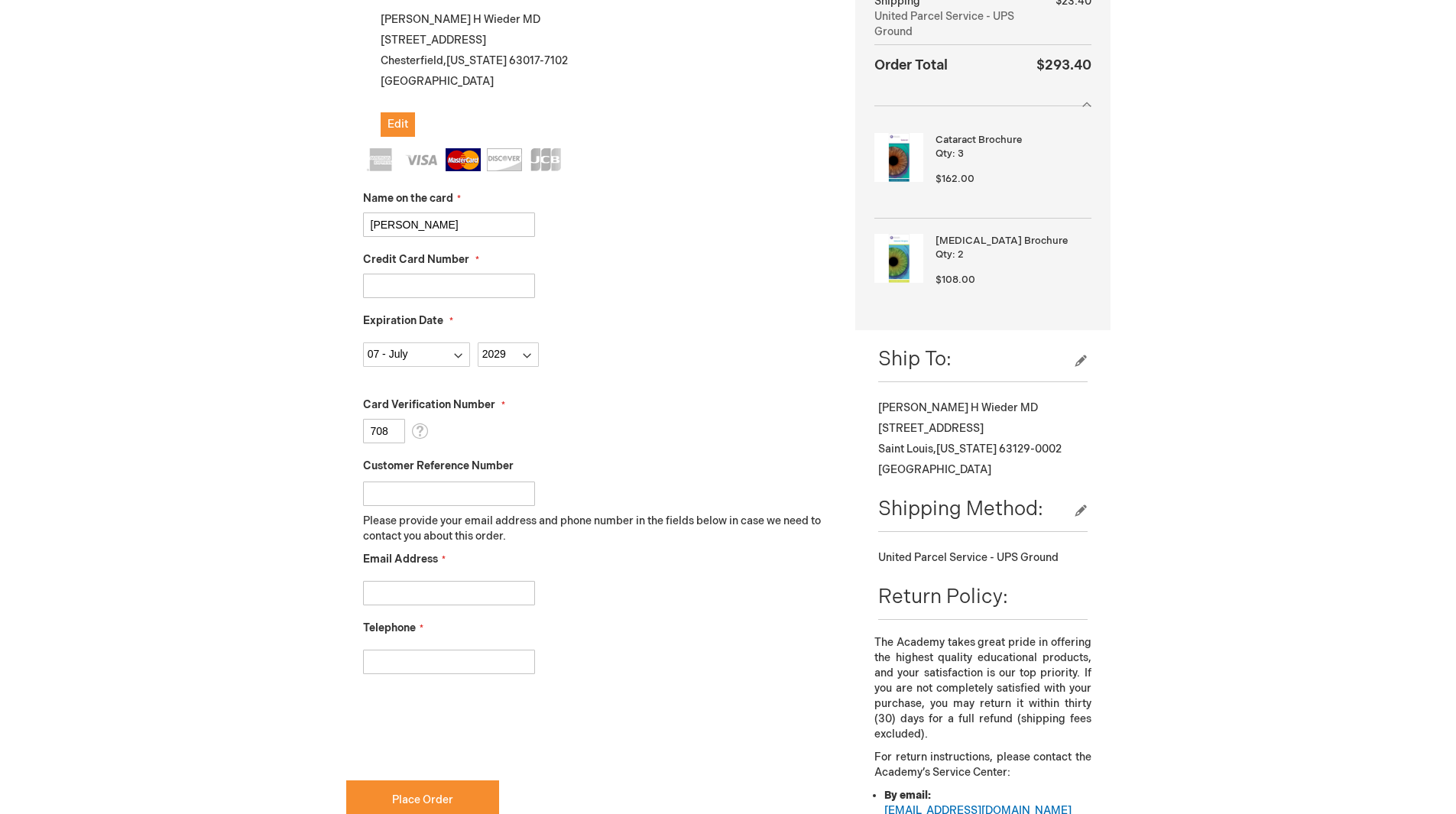
scroll to position [535, 0]
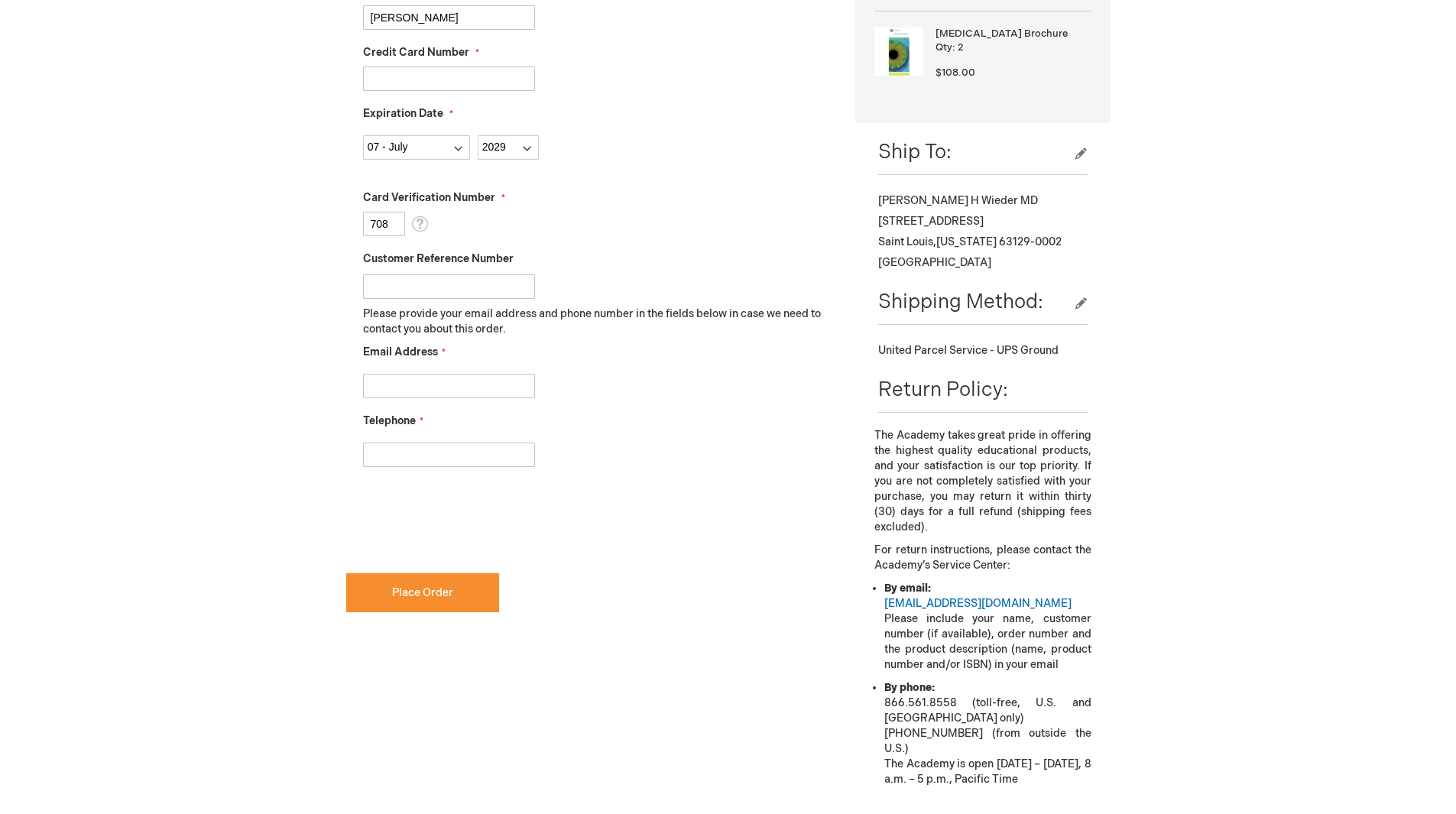
type input "708"
click at [432, 384] on input "Email Address" at bounding box center [449, 386] width 172 height 24
type input "wieder@wustl.edu"
type input "3147036980"
checkbox input "true"
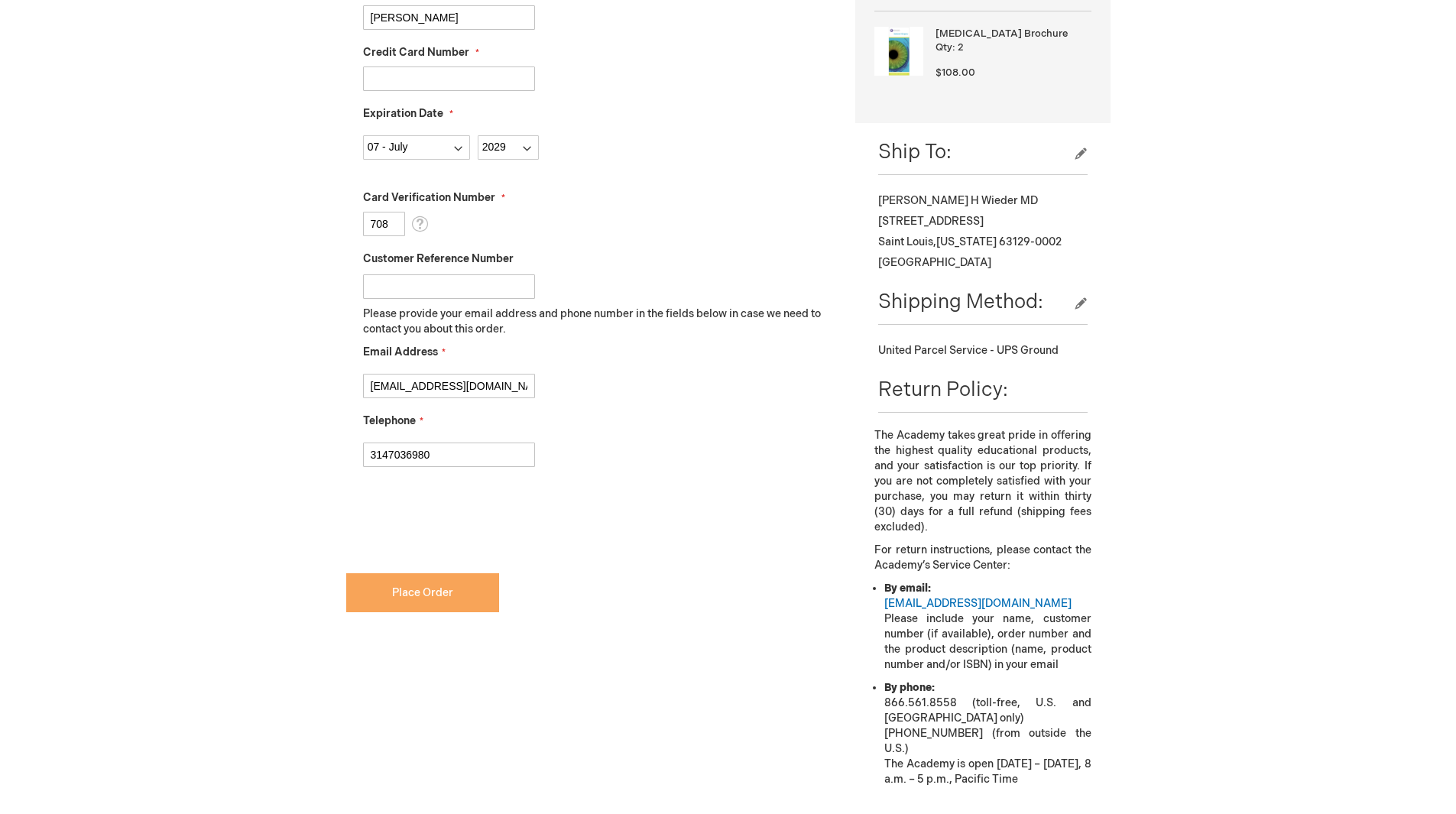
click at [432, 597] on span "Place Order" at bounding box center [423, 592] width 61 height 13
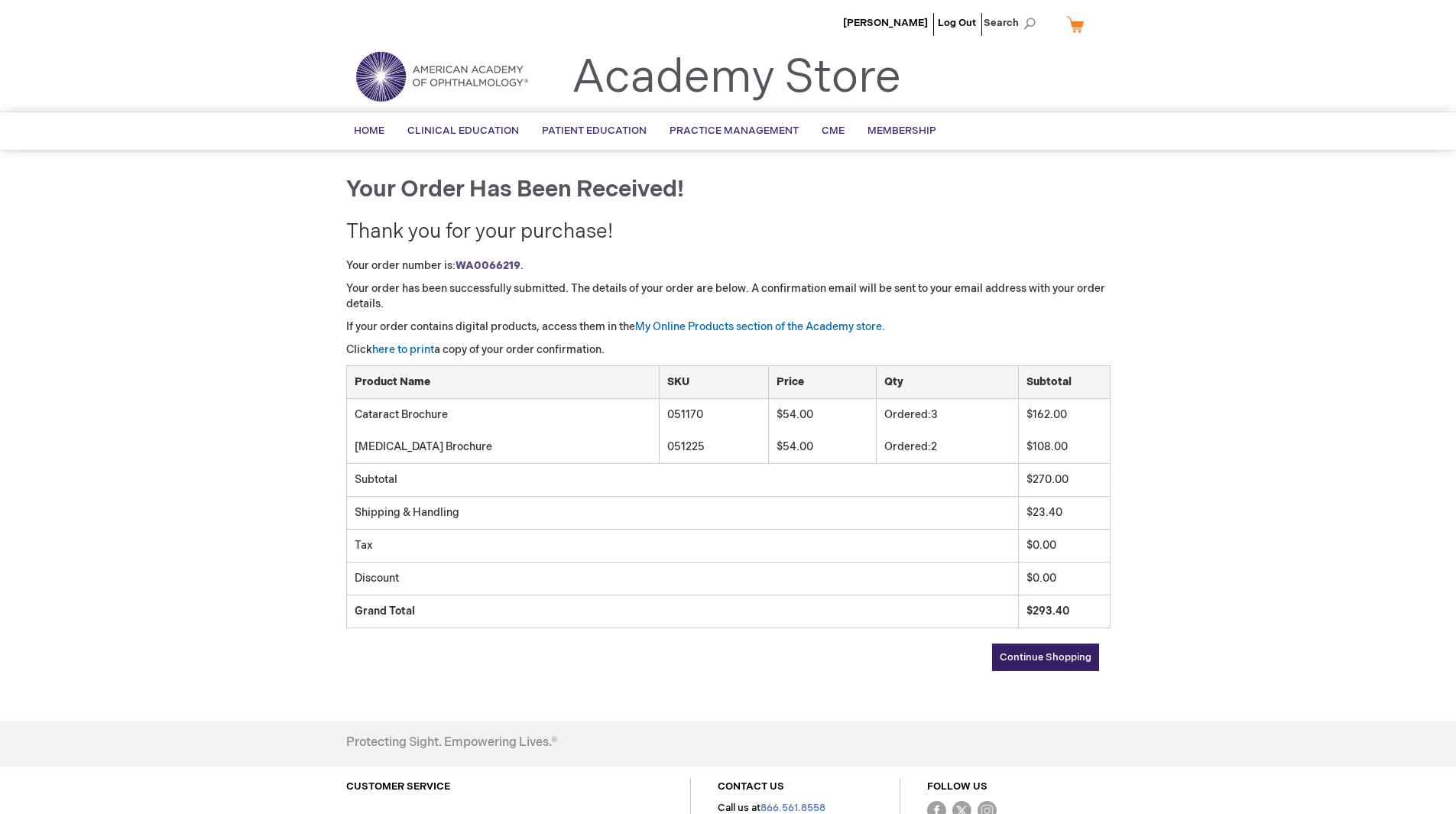
click at [1049, 655] on span "Continue Shopping" at bounding box center [1046, 657] width 92 height 12
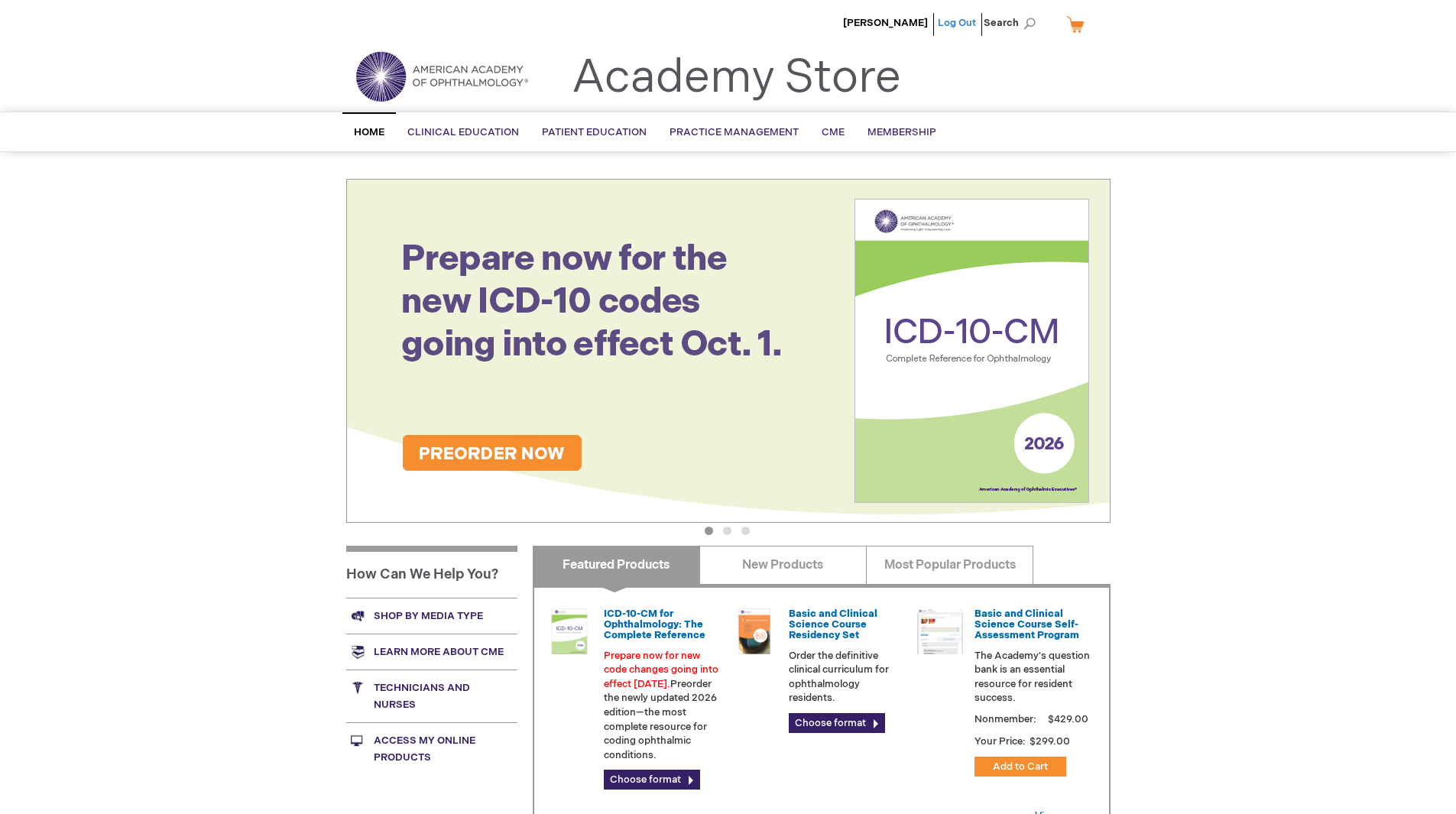
click at [960, 23] on link "Log Out" at bounding box center [956, 23] width 38 height 12
